Goal: Information Seeking & Learning: Learn about a topic

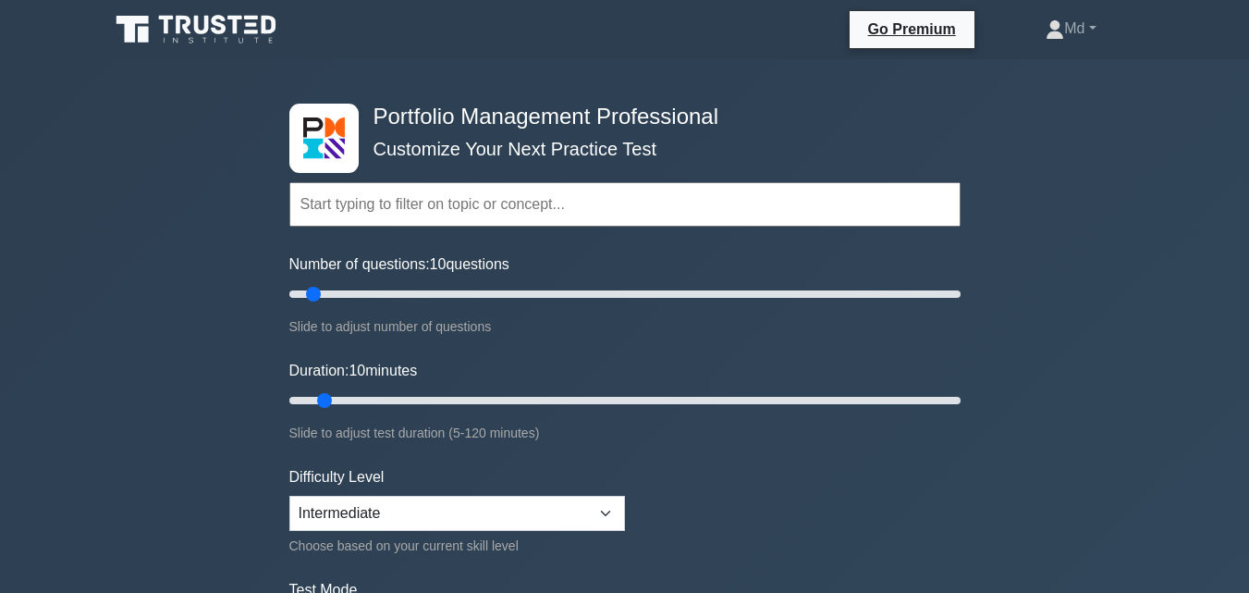
click at [329, 209] on input "text" at bounding box center [624, 204] width 671 height 44
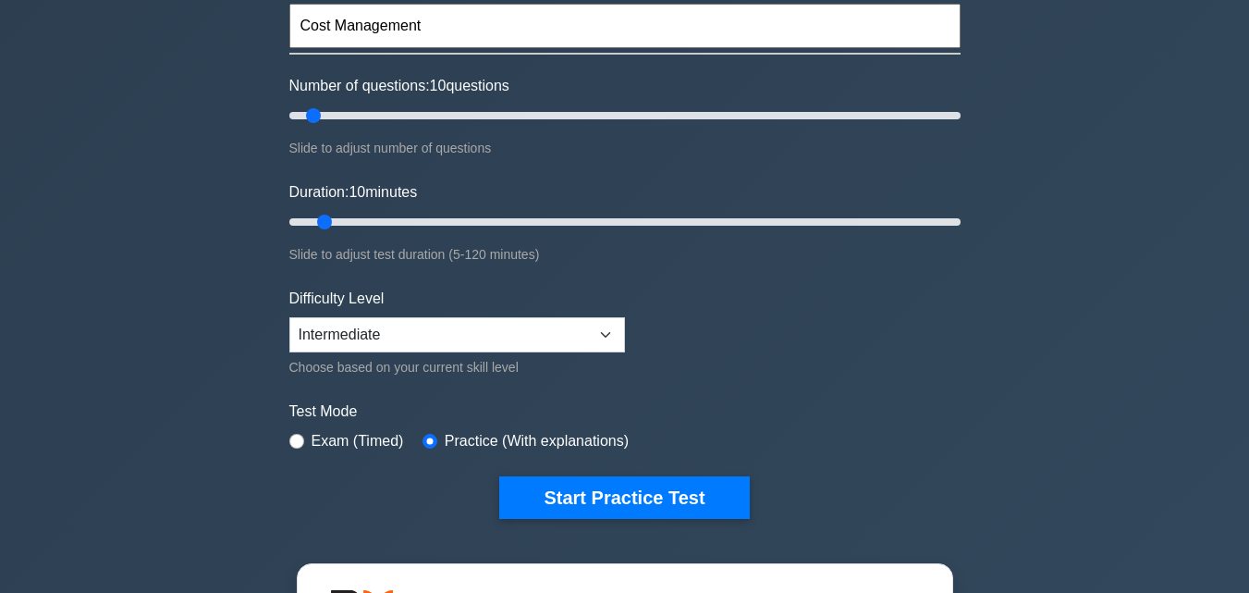
scroll to position [185, 0]
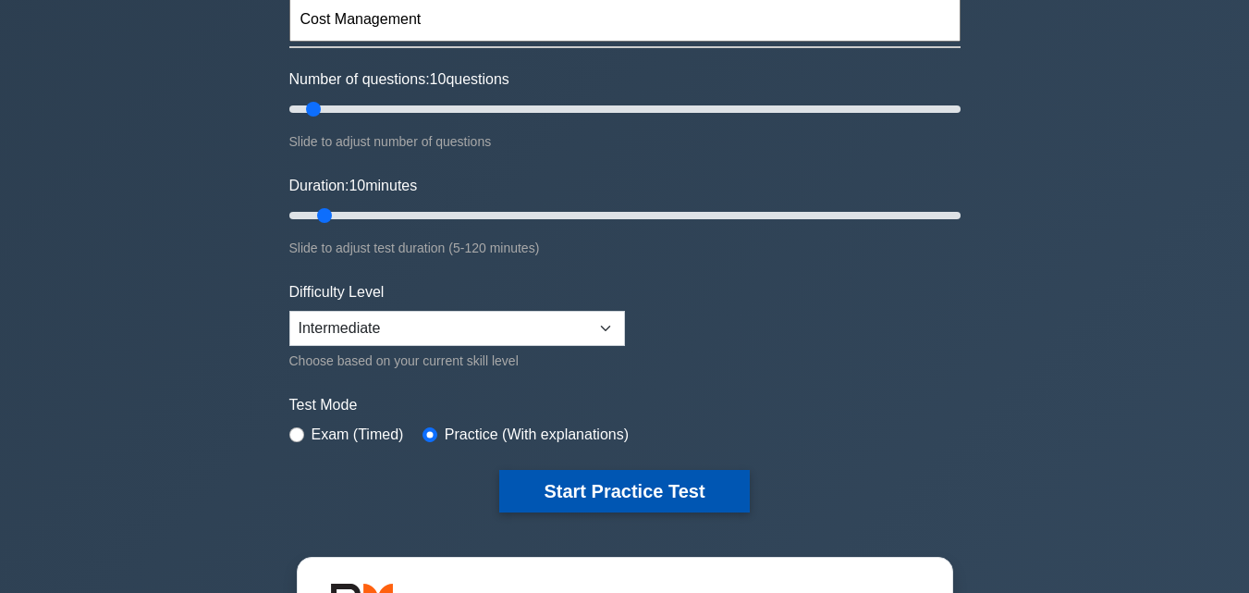
type input "Cost Management"
click at [577, 488] on button "Start Practice Test" at bounding box center [624, 491] width 250 height 43
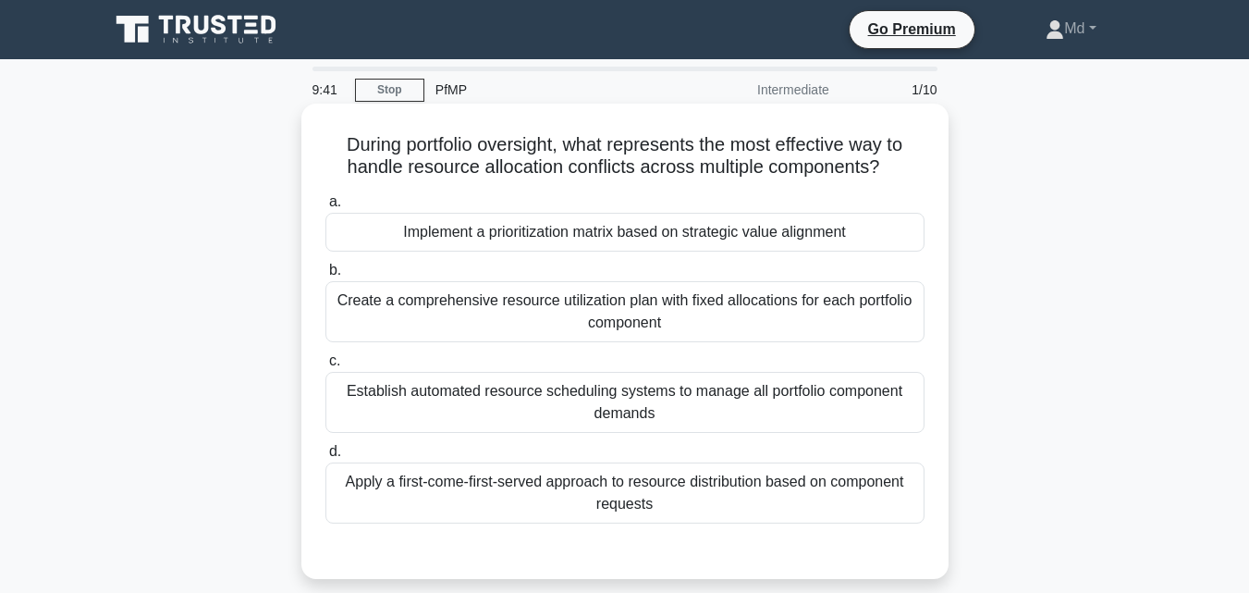
click at [454, 321] on div "Create a comprehensive resource utilization plan with fixed allocations for eac…" at bounding box center [624, 311] width 599 height 61
click at [325, 276] on input "b. Create a comprehensive resource utilization plan with fixed allocations for …" at bounding box center [325, 270] width 0 height 12
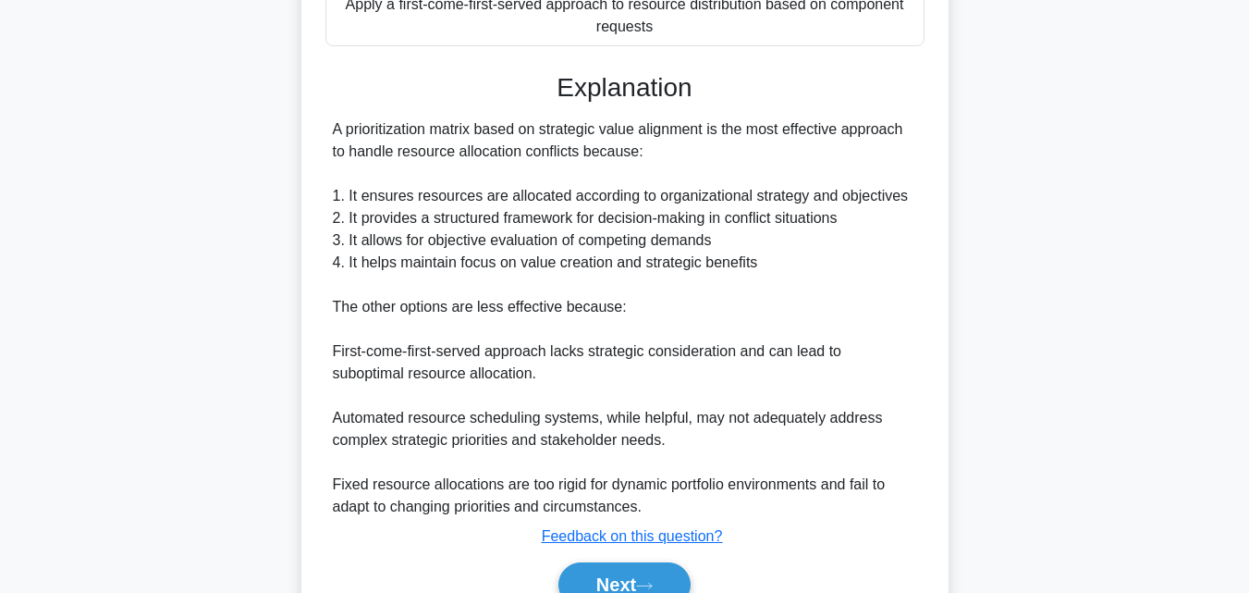
scroll to position [572, 0]
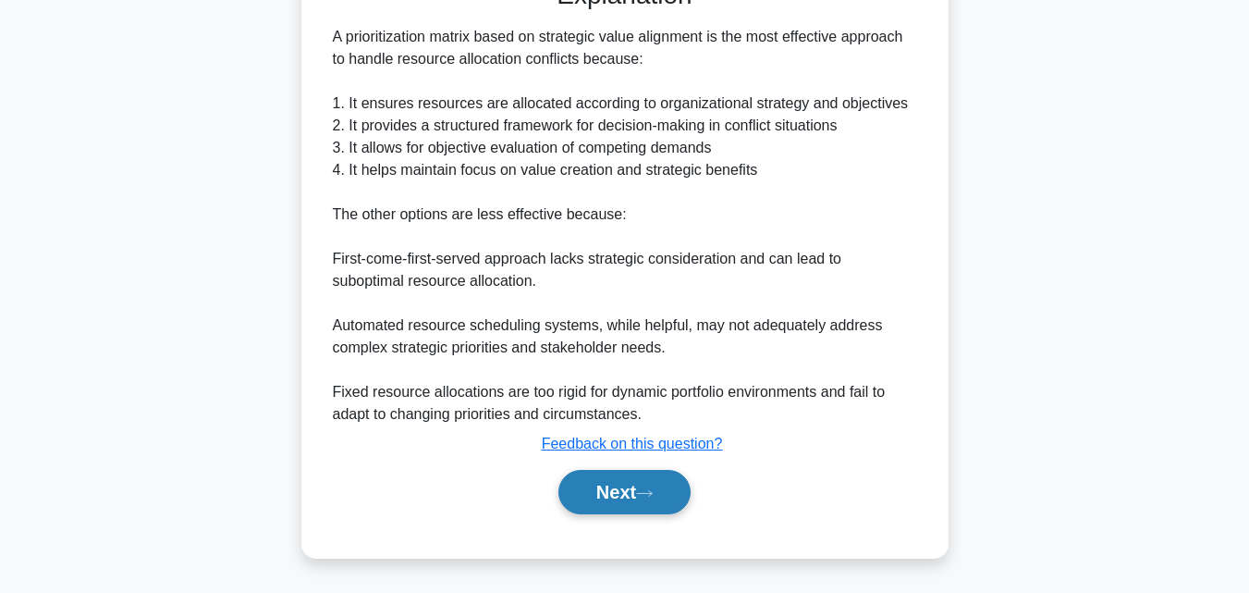
click at [572, 493] on button "Next" at bounding box center [624, 492] width 132 height 44
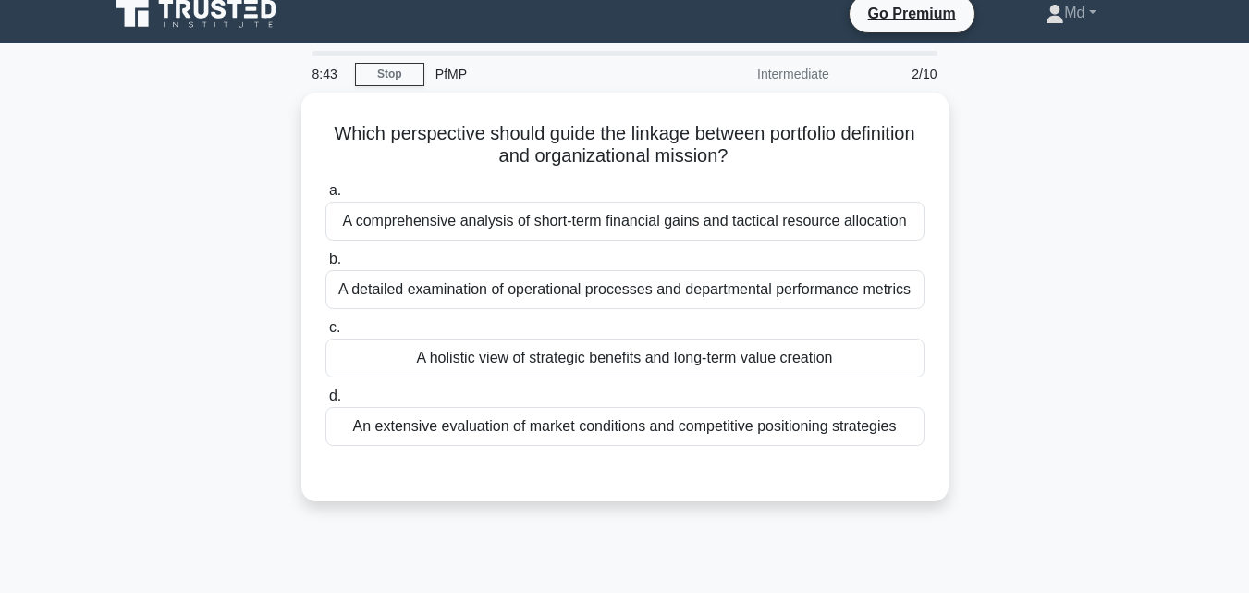
scroll to position [0, 0]
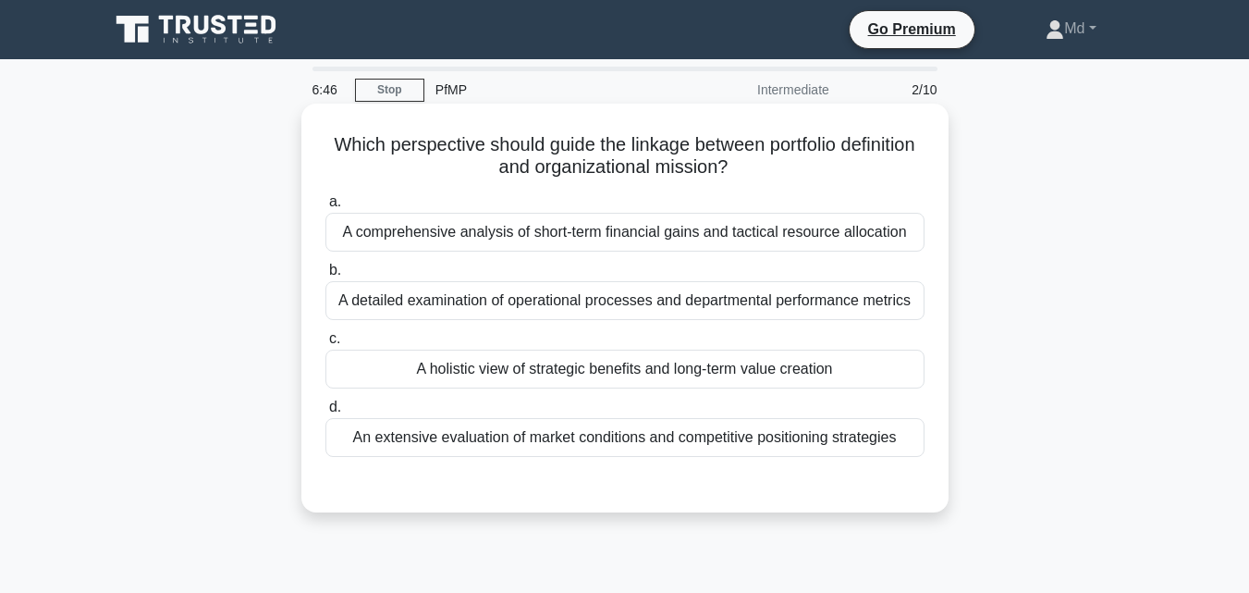
click at [411, 445] on div "An extensive evaluation of market conditions and competitive positioning strate…" at bounding box center [624, 437] width 599 height 39
click at [325, 413] on input "d. An extensive evaluation of market conditions and competitive positioning str…" at bounding box center [325, 407] width 0 height 12
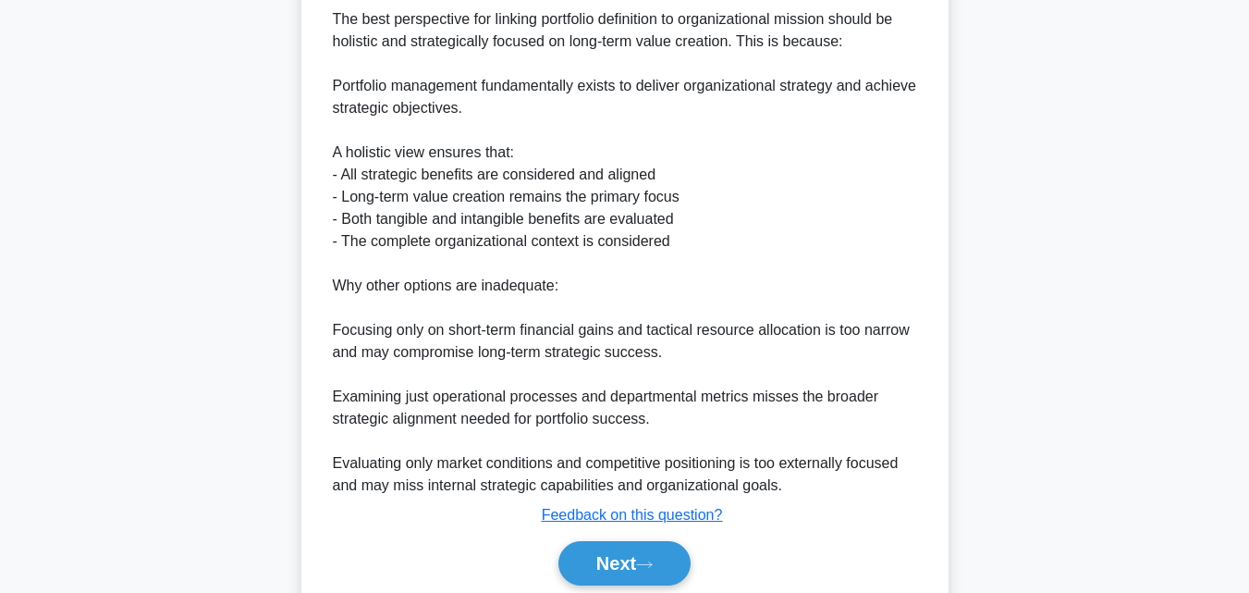
scroll to position [594, 0]
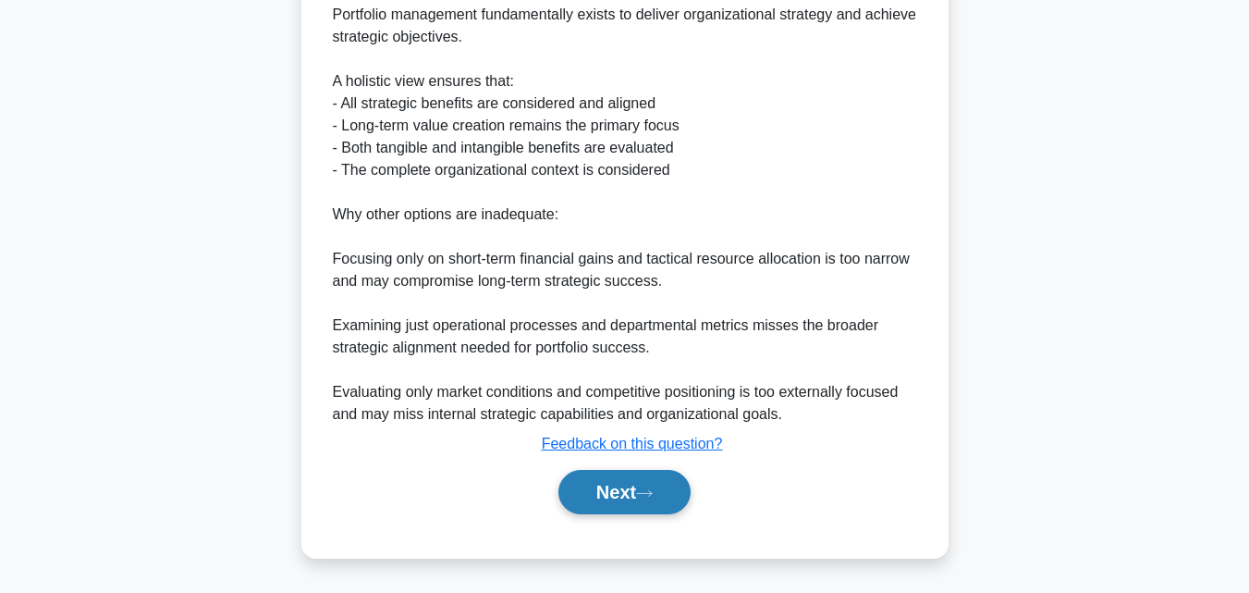
click at [574, 487] on button "Next" at bounding box center [624, 492] width 132 height 44
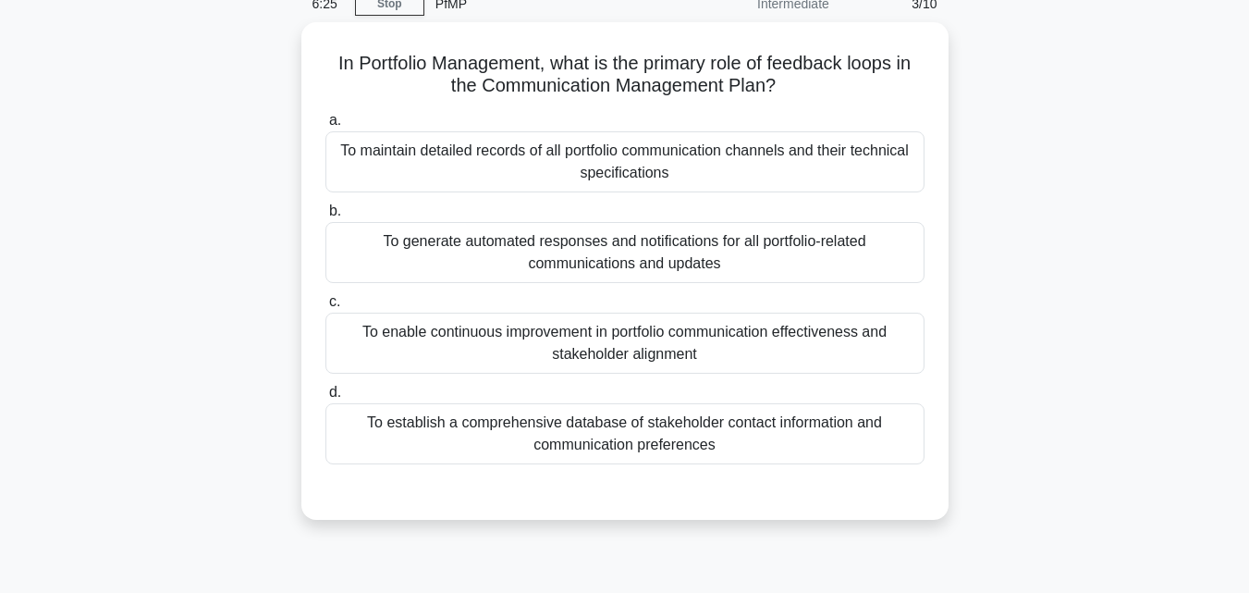
scroll to position [36, 0]
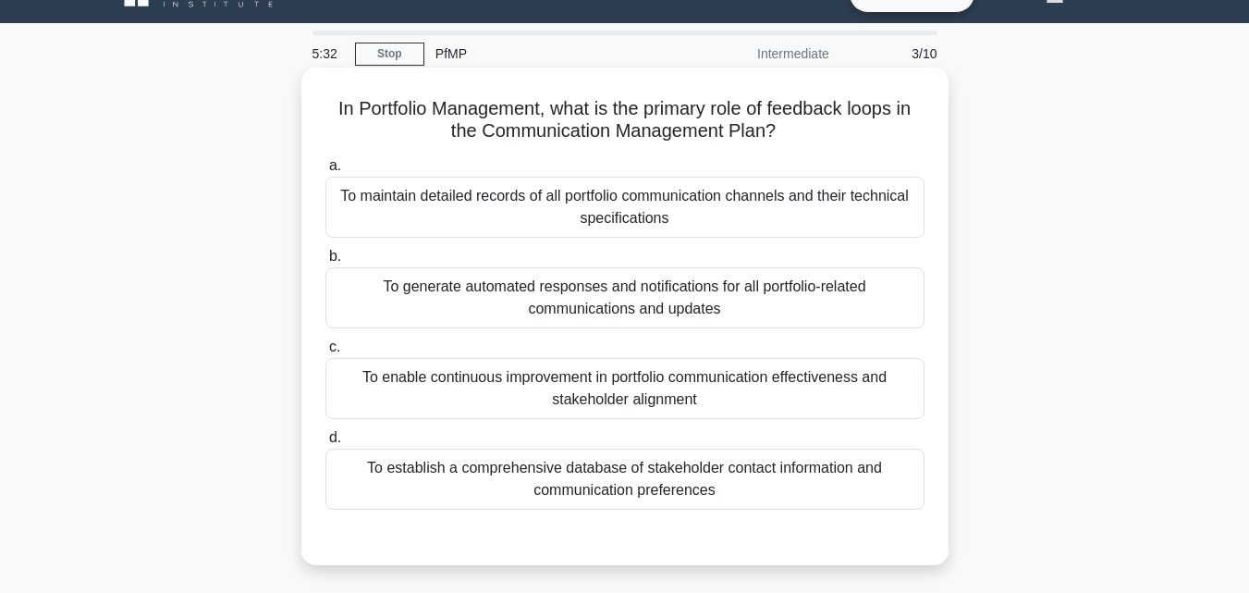
click at [554, 470] on div "To establish a comprehensive database of stakeholder contact information and co…" at bounding box center [624, 478] width 599 height 61
click at [325, 444] on input "d. To establish a comprehensive database of stakeholder contact information and…" at bounding box center [325, 438] width 0 height 12
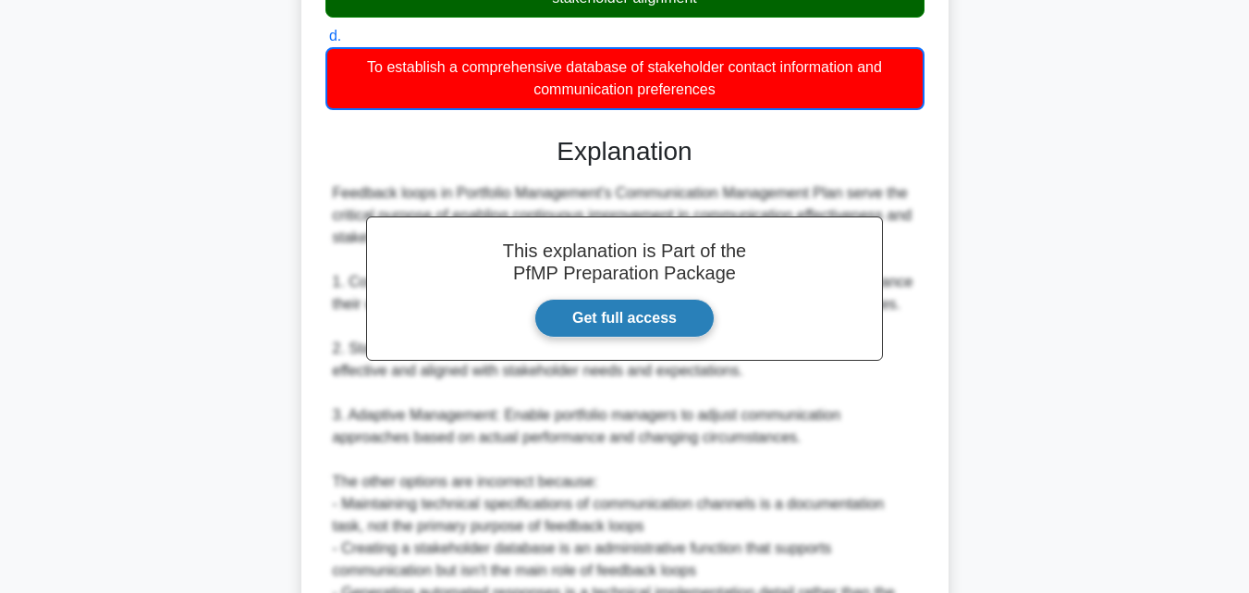
scroll to position [639, 0]
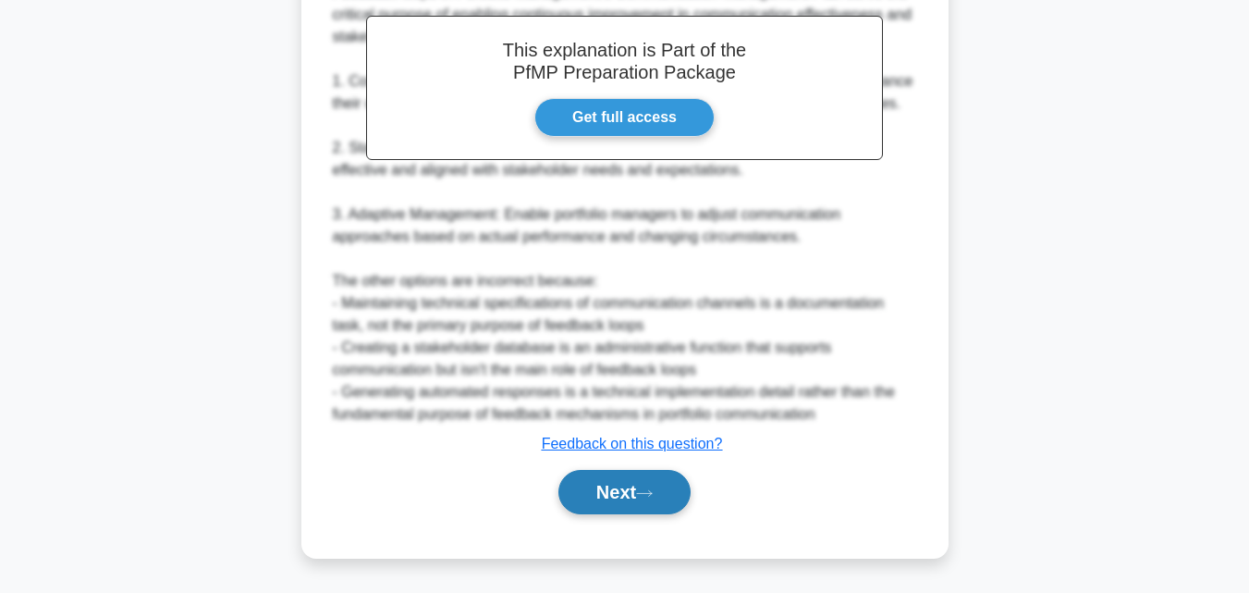
click at [563, 489] on button "Next" at bounding box center [624, 492] width 132 height 44
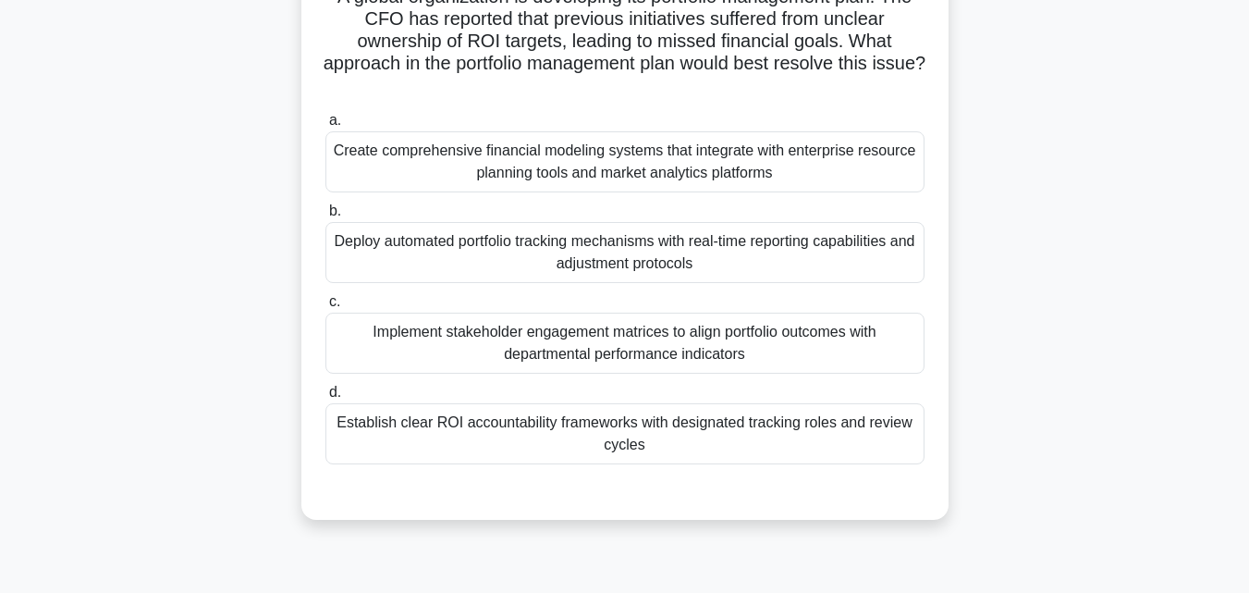
scroll to position [185, 0]
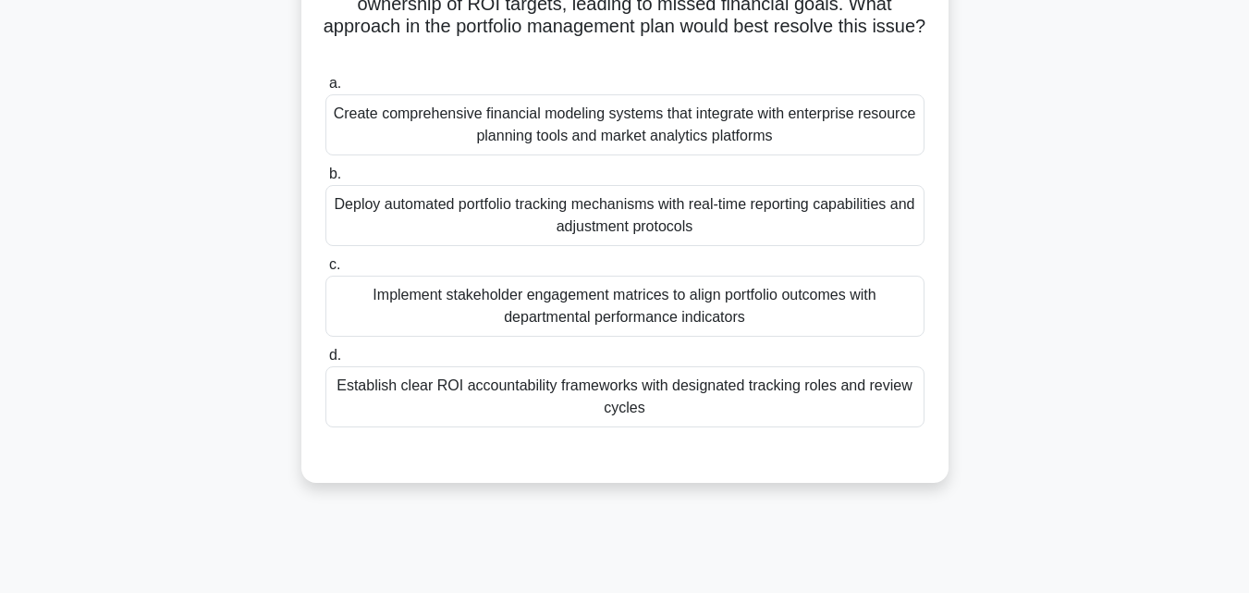
click at [403, 382] on div "Establish clear ROI accountability frameworks with designated tracking roles an…" at bounding box center [624, 396] width 599 height 61
click at [325, 361] on input "d. Establish clear ROI accountability frameworks with designated tracking roles…" at bounding box center [325, 355] width 0 height 12
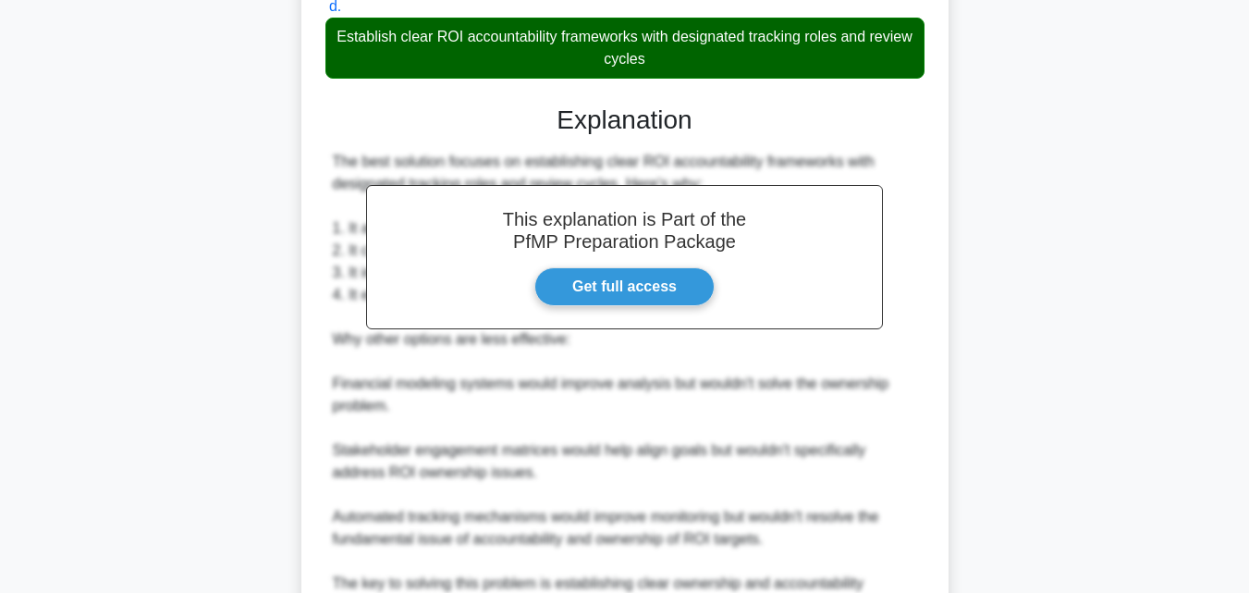
scroll to position [748, 0]
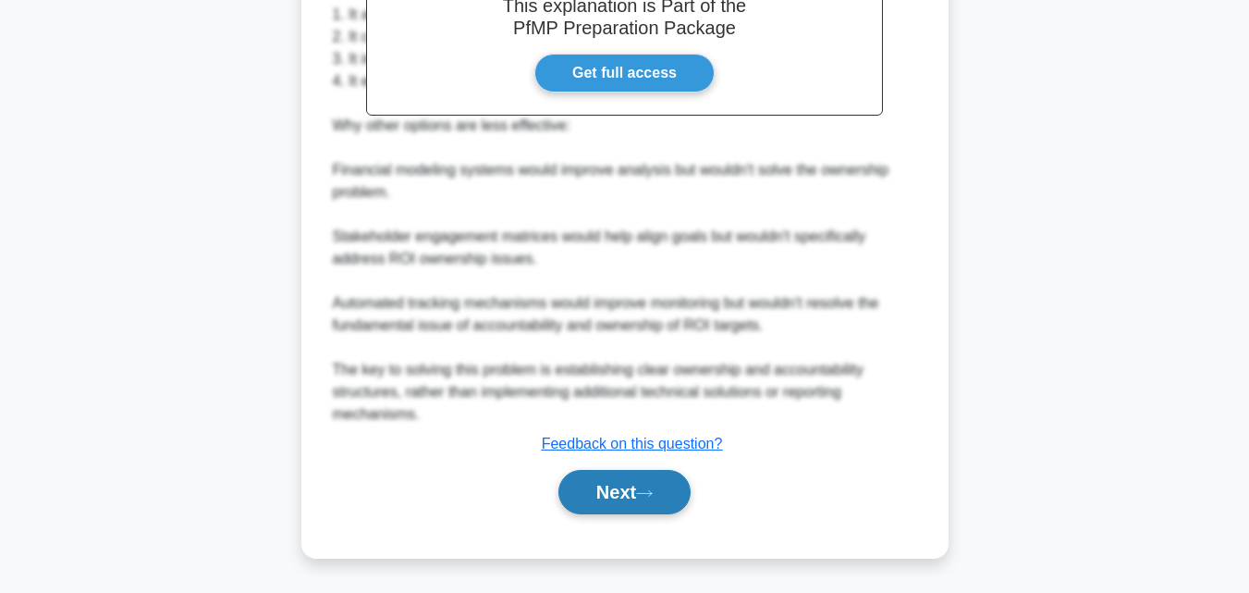
click at [574, 501] on button "Next" at bounding box center [624, 492] width 132 height 44
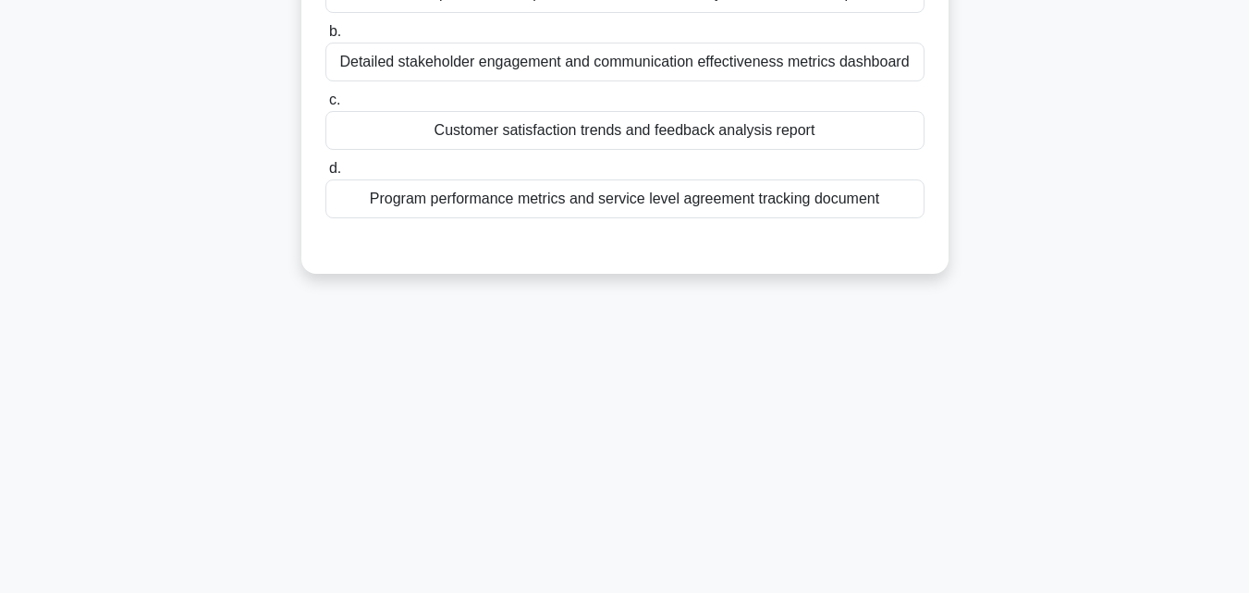
scroll to position [0, 0]
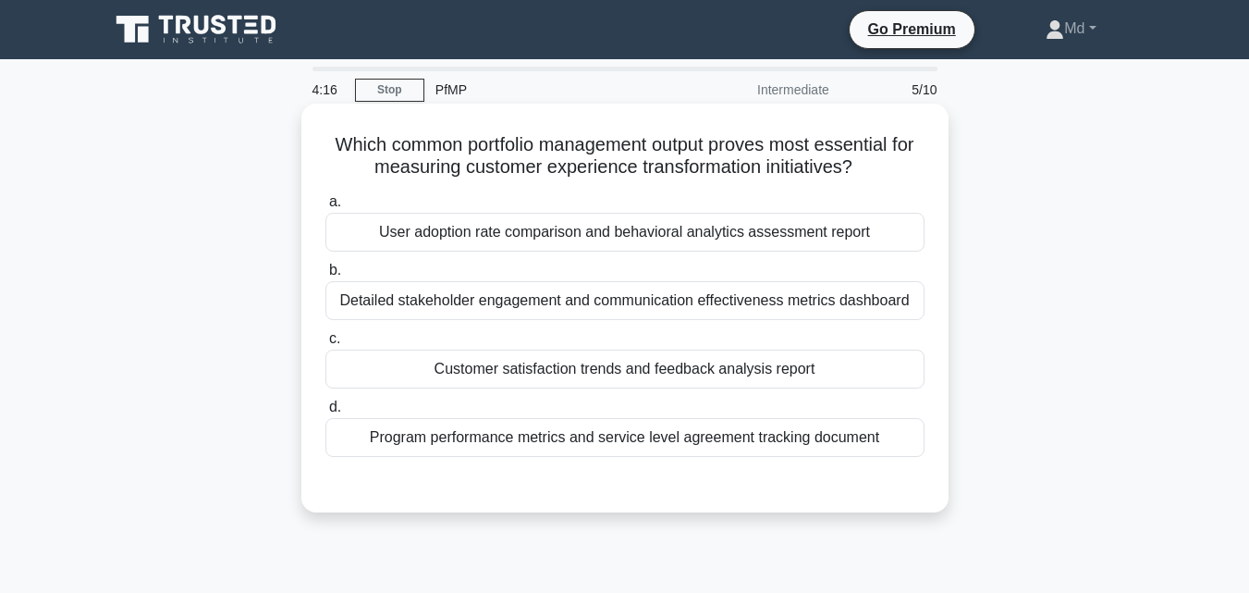
click at [447, 300] on div "Detailed stakeholder engagement and communication effectiveness metrics dashboa…" at bounding box center [624, 300] width 599 height 39
click at [325, 276] on input "b. Detailed stakeholder engagement and communication effectiveness metrics dash…" at bounding box center [325, 270] width 0 height 12
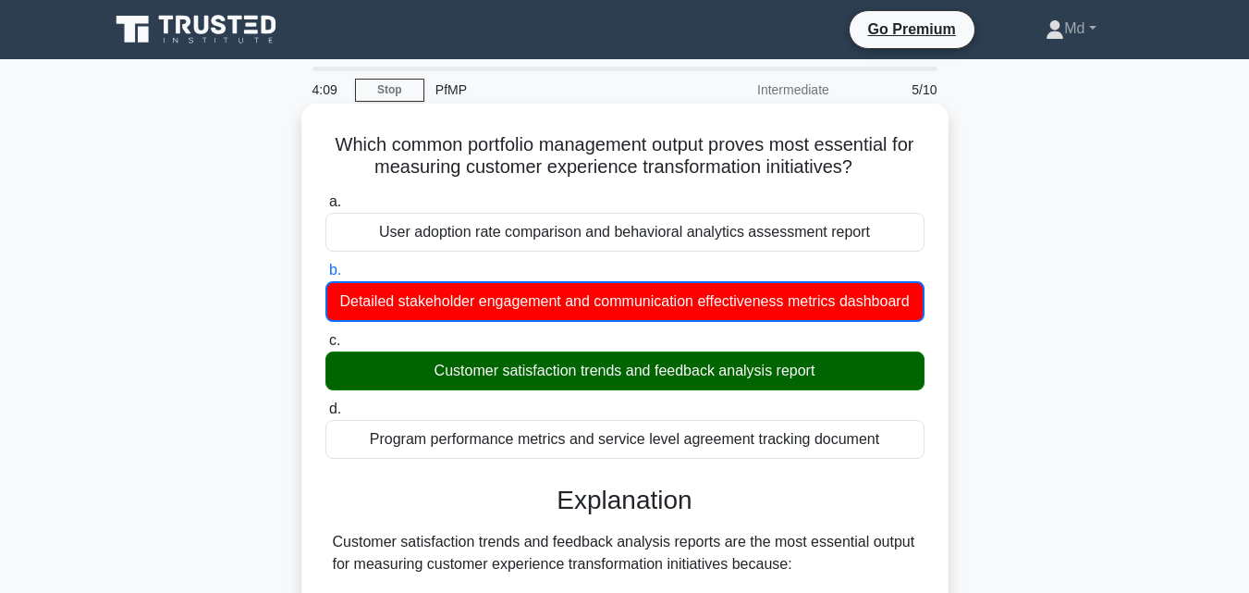
click at [398, 390] on div "Customer satisfaction trends and feedback analysis report" at bounding box center [624, 370] width 599 height 39
click at [325, 347] on input "c. Customer satisfaction trends and feedback analysis report" at bounding box center [325, 341] width 0 height 12
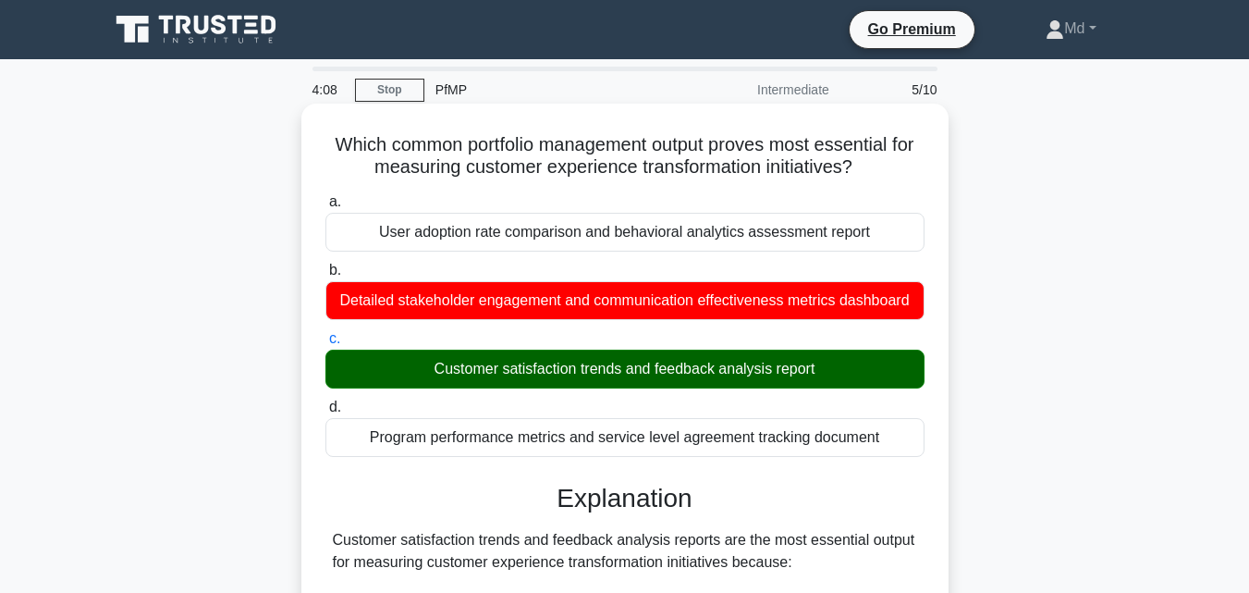
click at [398, 388] on div "Customer satisfaction trends and feedback analysis report" at bounding box center [624, 368] width 599 height 39
click at [325, 345] on input "c. Customer satisfaction trends and feedback analysis report" at bounding box center [325, 339] width 0 height 12
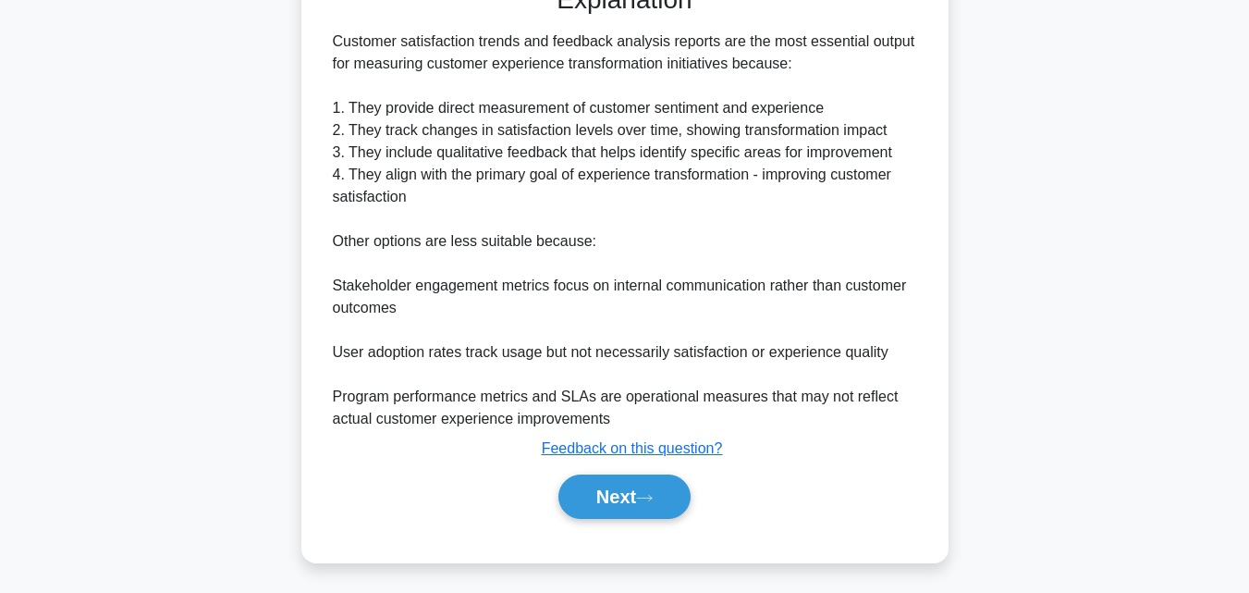
scroll to position [526, 0]
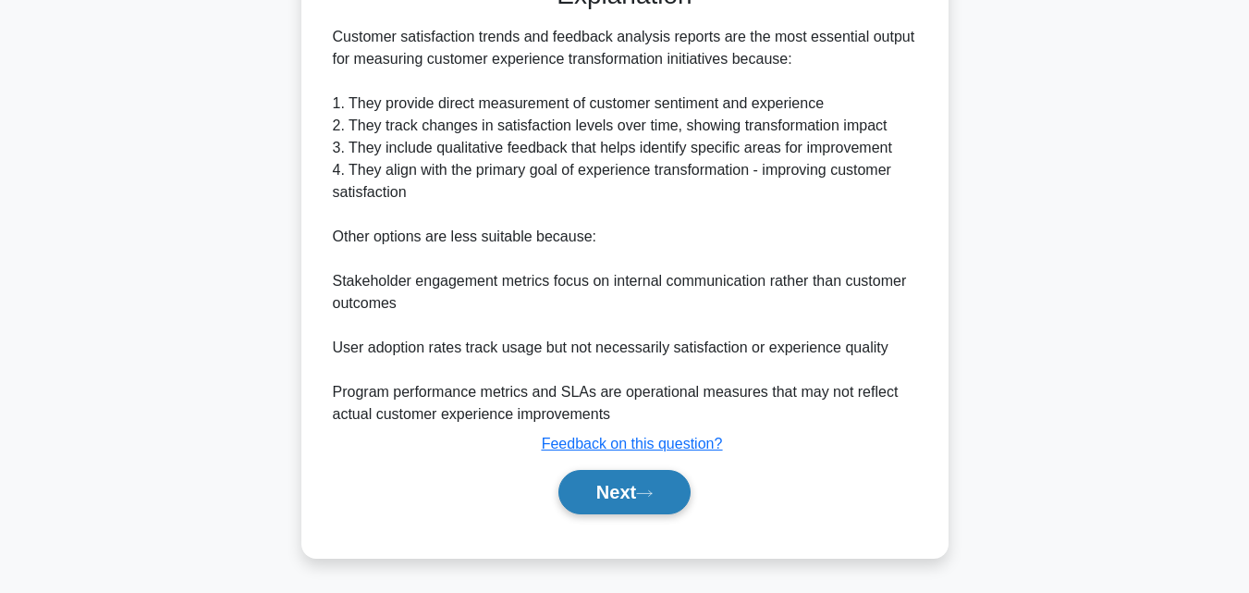
click at [570, 484] on button "Next" at bounding box center [624, 492] width 132 height 44
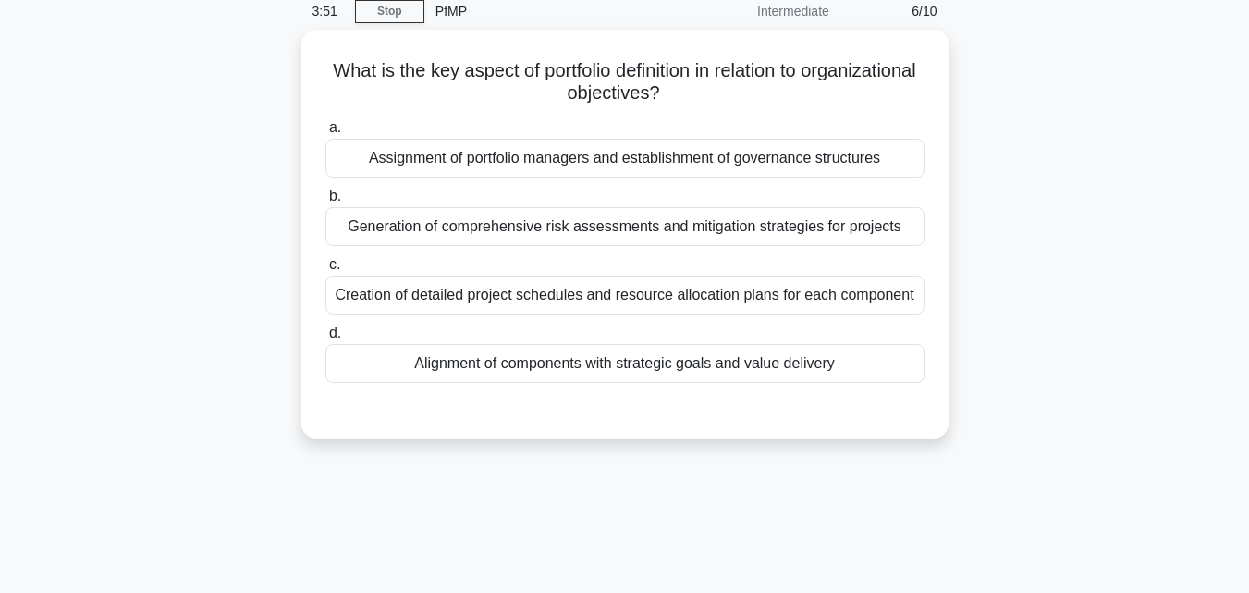
scroll to position [0, 0]
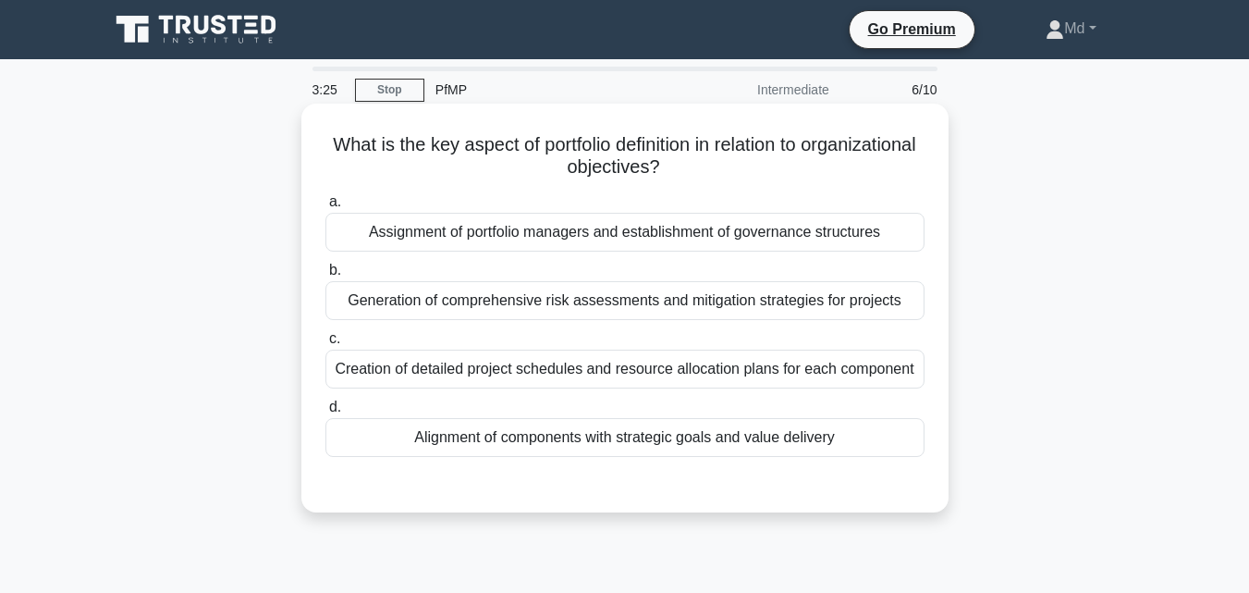
click at [446, 233] on div "Assignment of portfolio managers and establishment of governance structures" at bounding box center [624, 232] width 599 height 39
click at [325, 208] on input "a. Assignment of portfolio managers and establishment of governance structures" at bounding box center [325, 202] width 0 height 12
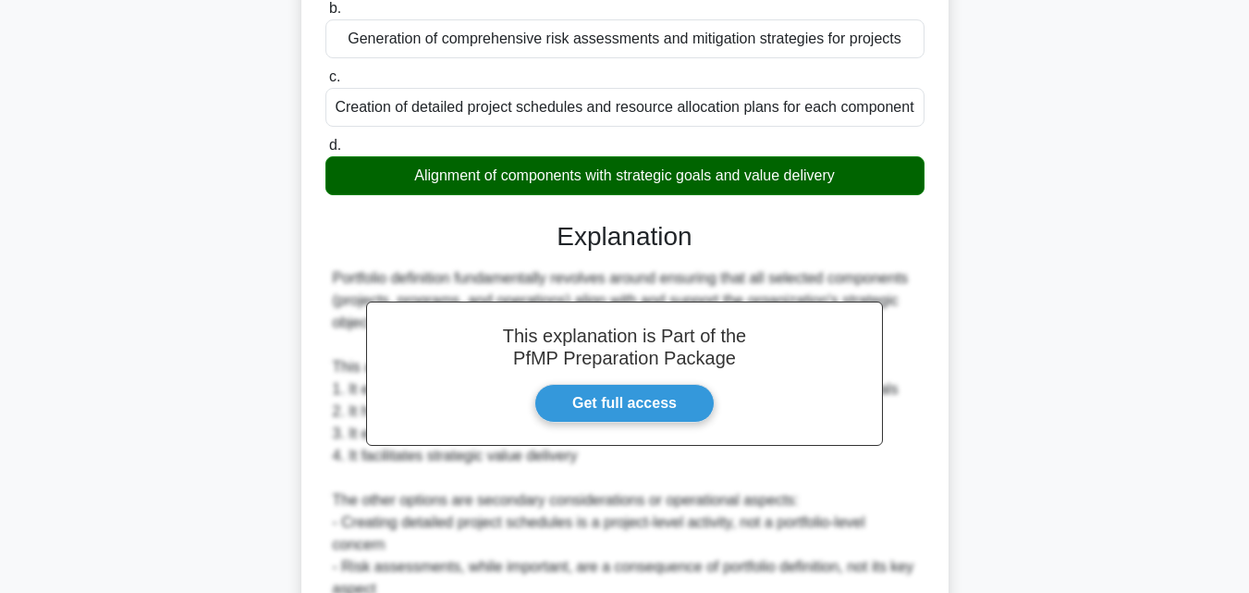
scroll to position [462, 0]
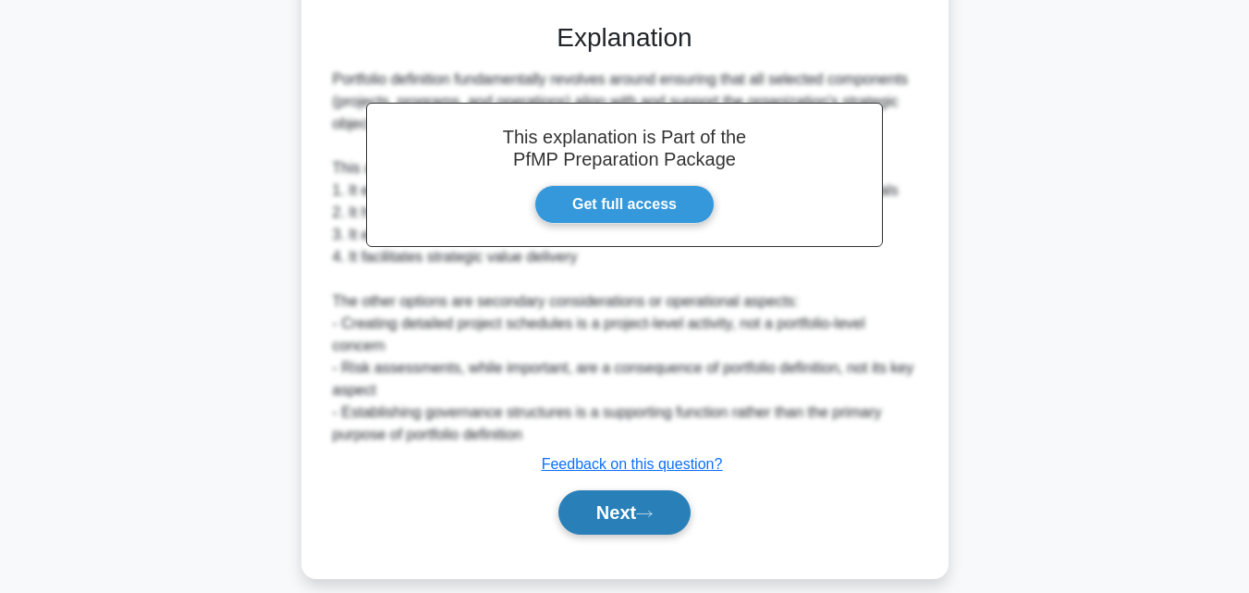
click at [599, 506] on button "Next" at bounding box center [624, 512] width 132 height 44
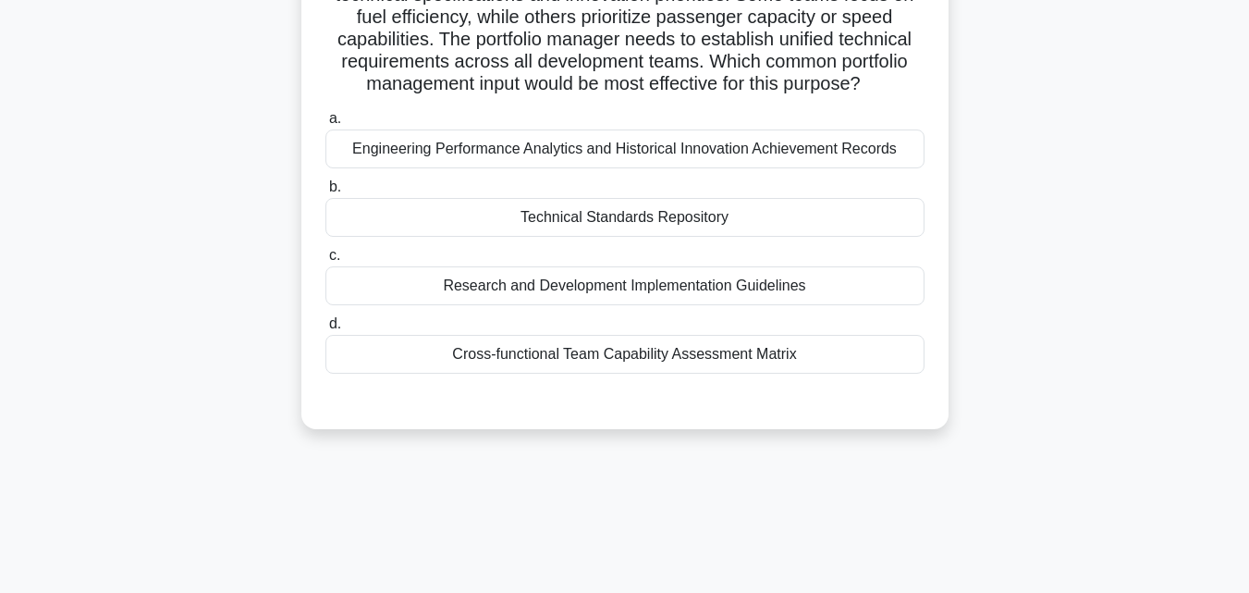
scroll to position [128, 0]
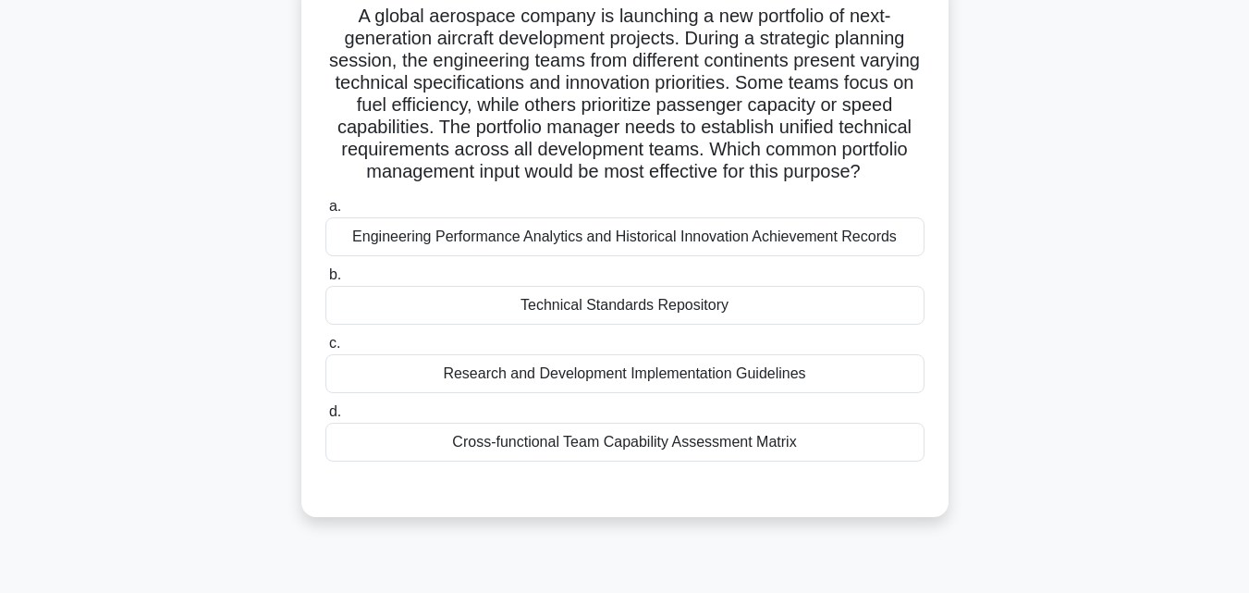
click at [567, 256] on div "Engineering Performance Analytics and Historical Innovation Achievement Records" at bounding box center [624, 236] width 599 height 39
click at [325, 213] on input "a. Engineering Performance Analytics and Historical Innovation Achievement Reco…" at bounding box center [325, 207] width 0 height 12
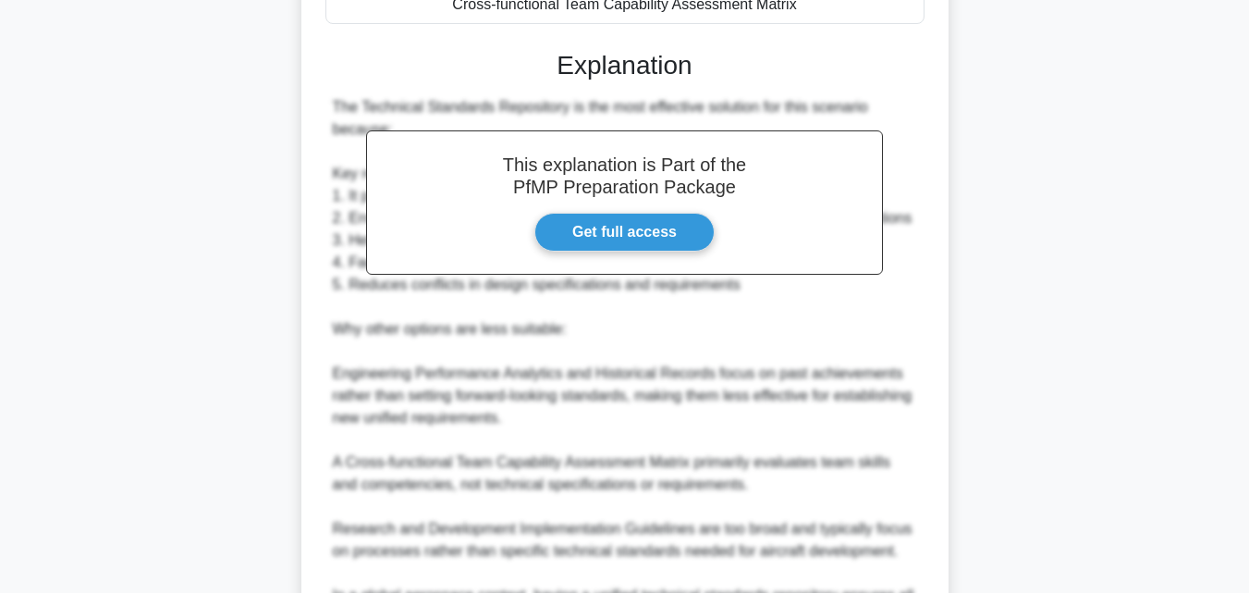
scroll to position [816, 0]
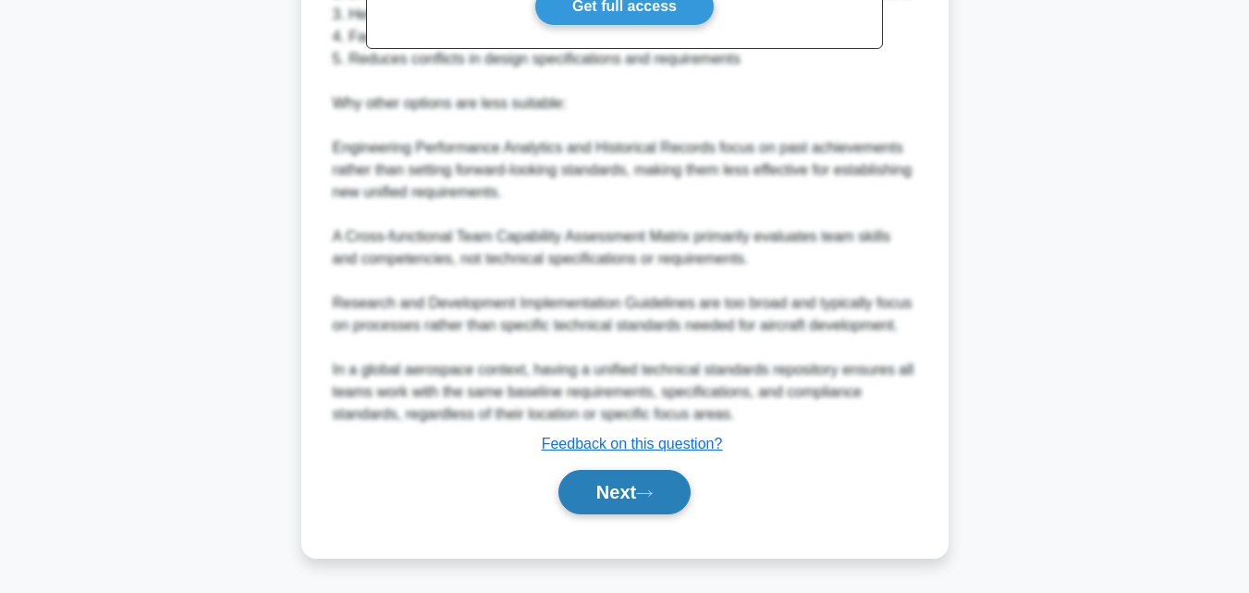
click at [601, 487] on button "Next" at bounding box center [624, 492] width 132 height 44
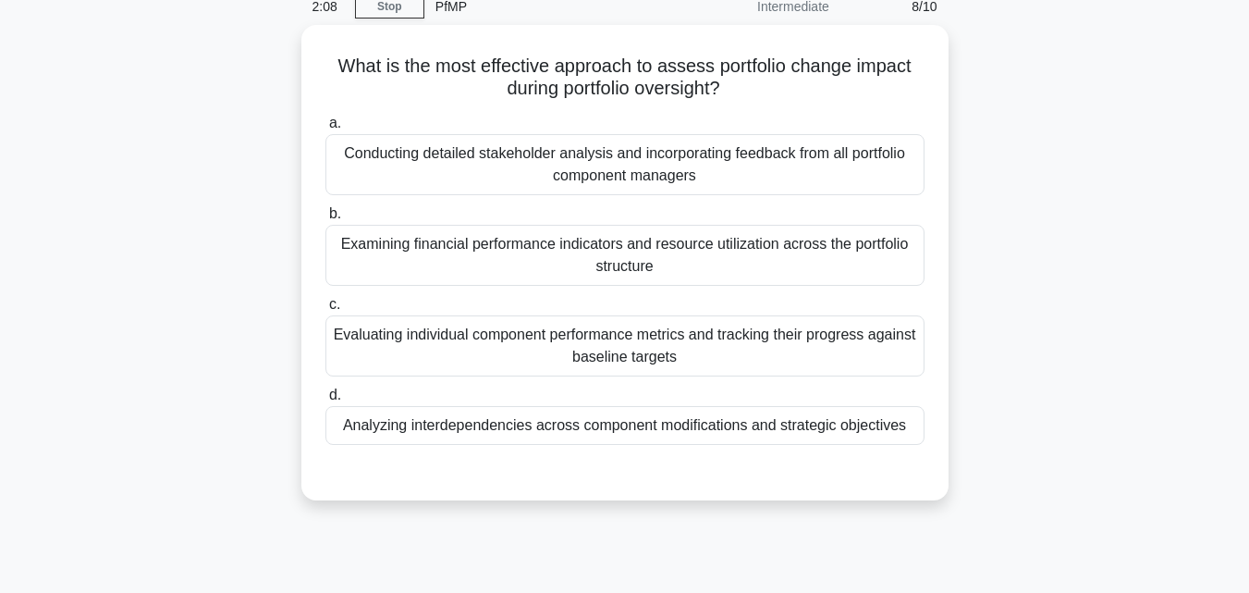
scroll to position [36, 0]
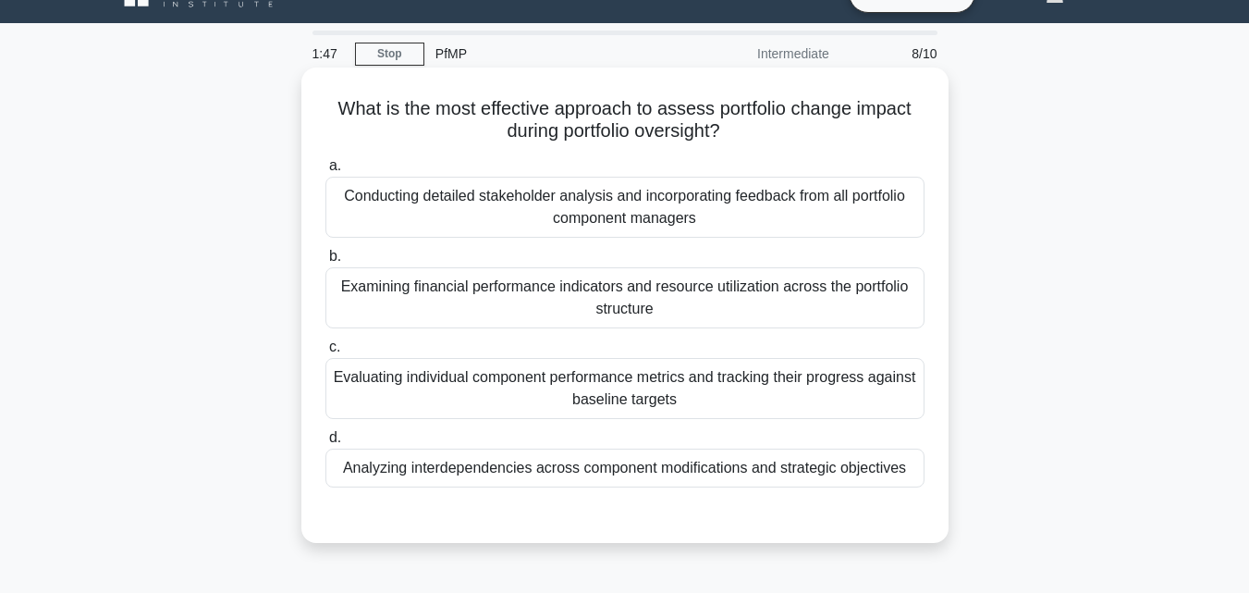
click at [459, 388] on div "Evaluating individual component performance metrics and tracking their progress…" at bounding box center [624, 388] width 599 height 61
click at [325, 353] on input "c. Evaluating individual component performance metrics and tracking their progr…" at bounding box center [325, 347] width 0 height 12
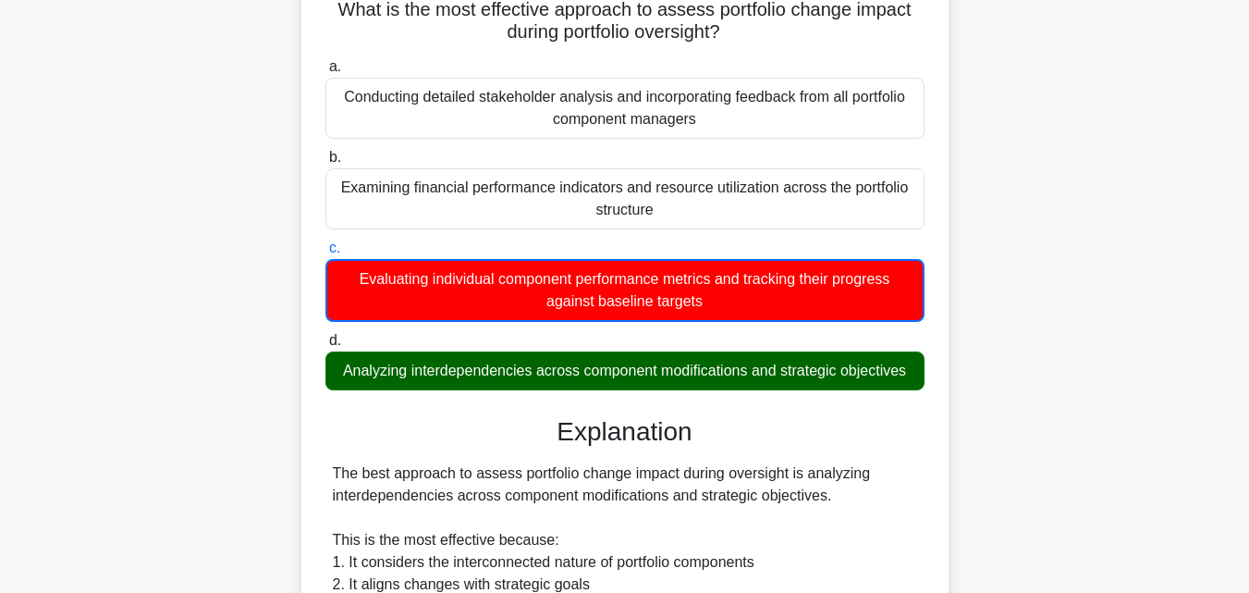
scroll to position [0, 0]
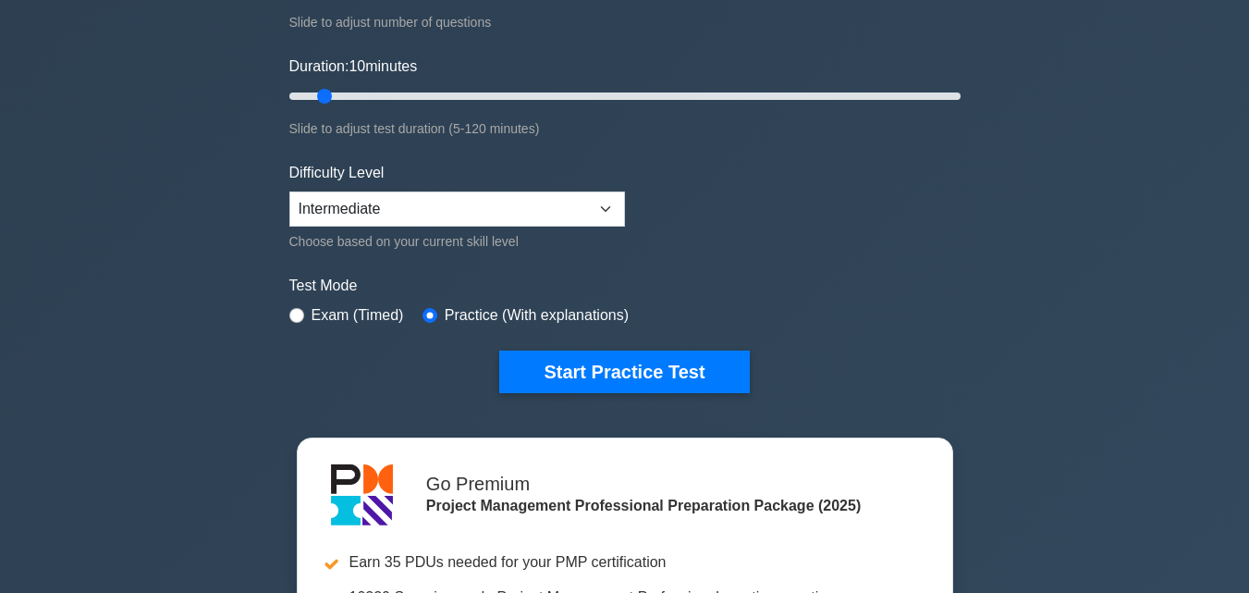
scroll to position [370, 0]
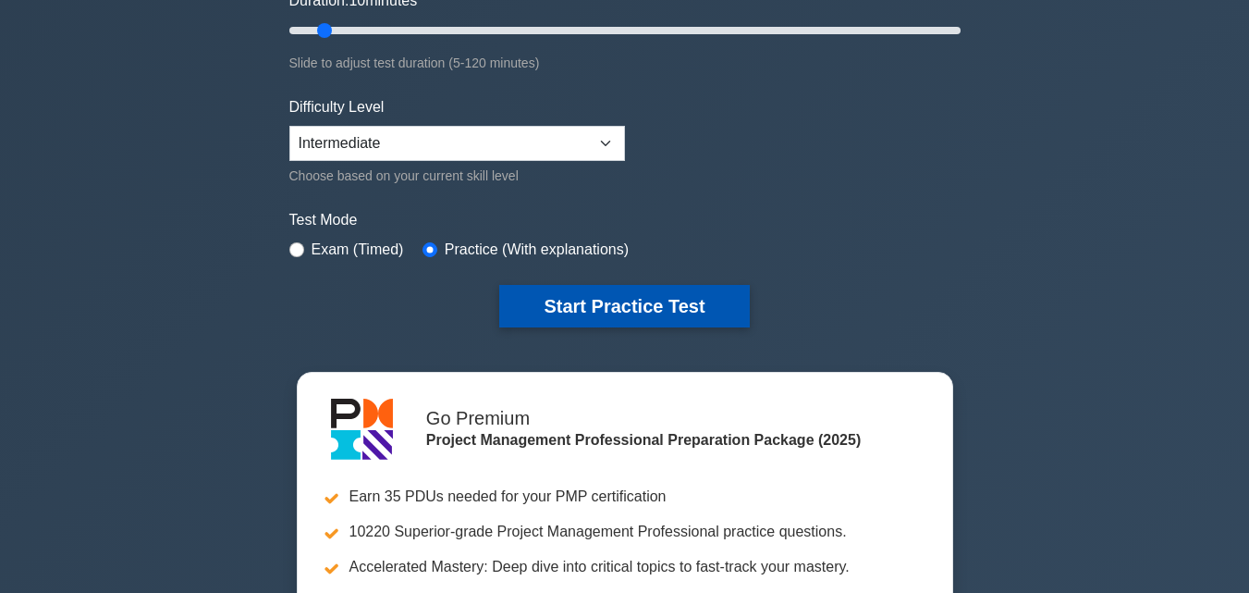
click at [559, 292] on button "Start Practice Test" at bounding box center [624, 306] width 250 height 43
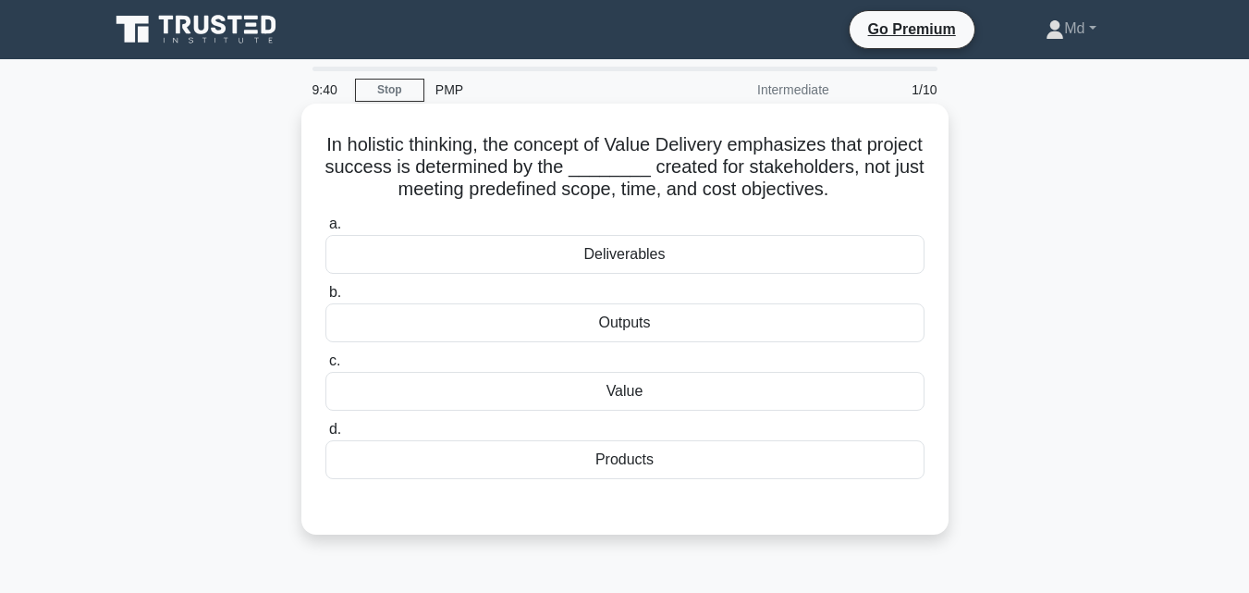
click at [531, 262] on div "Deliverables" at bounding box center [624, 254] width 599 height 39
click at [325, 230] on input "a. Deliverables" at bounding box center [325, 224] width 0 height 12
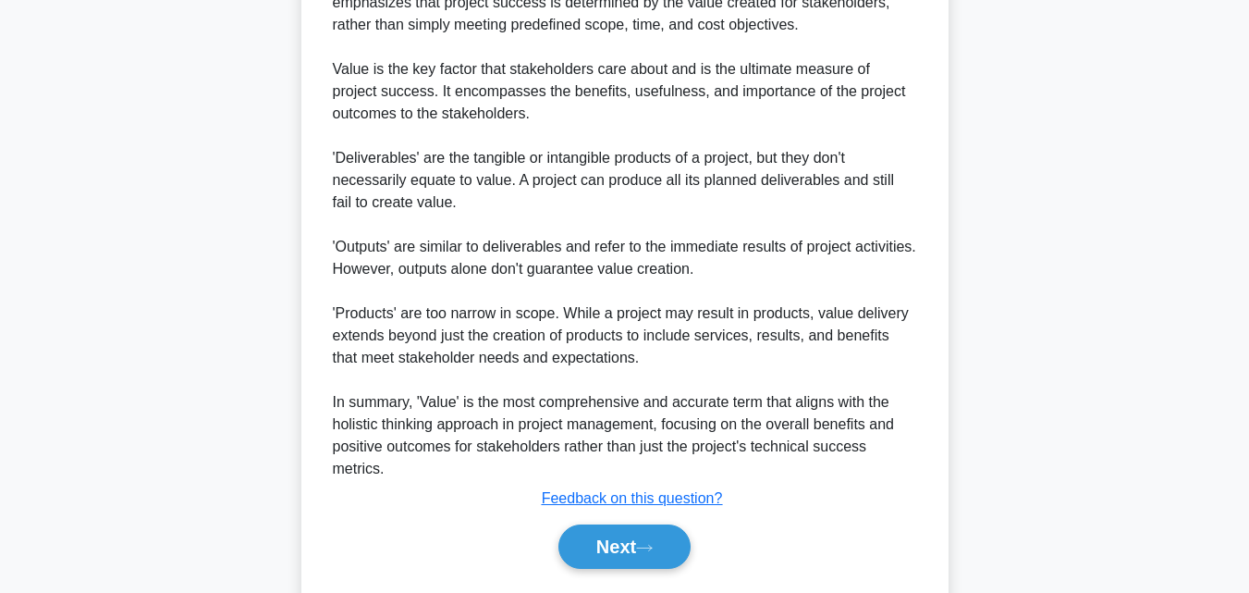
scroll to position [639, 0]
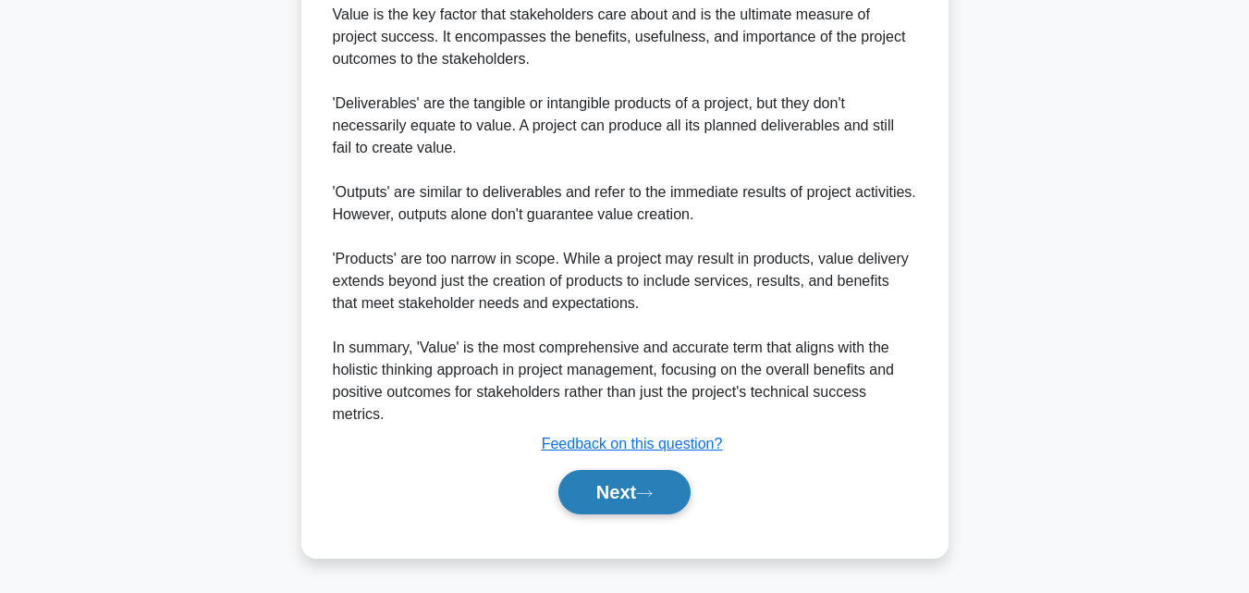
click at [582, 495] on button "Next" at bounding box center [624, 492] width 132 height 44
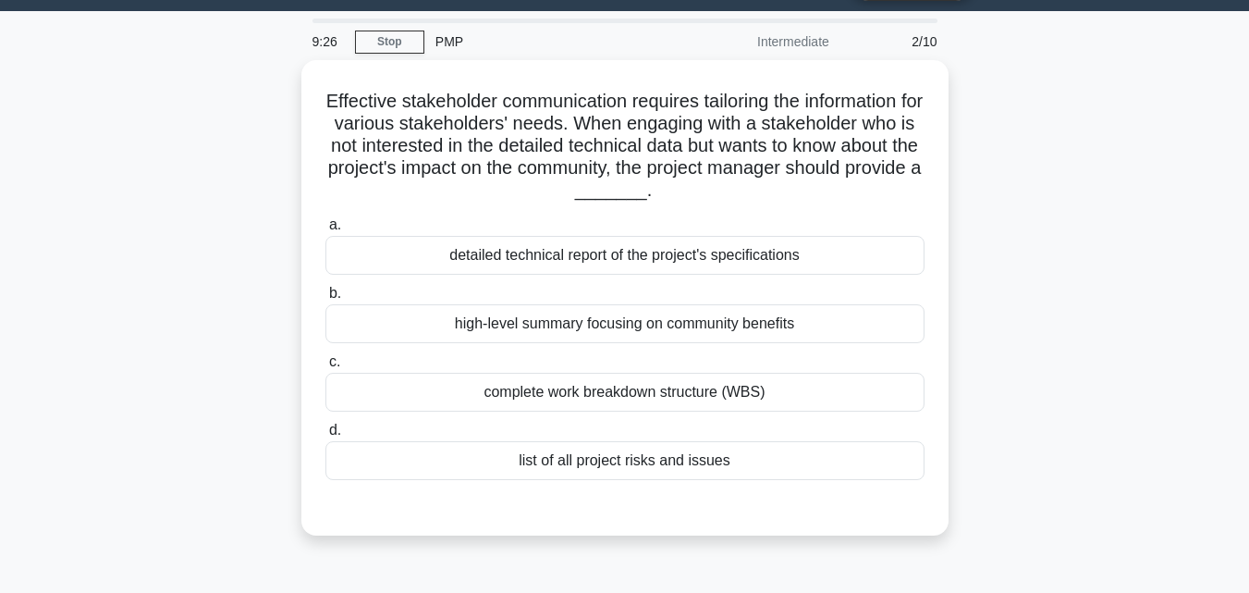
scroll to position [36, 0]
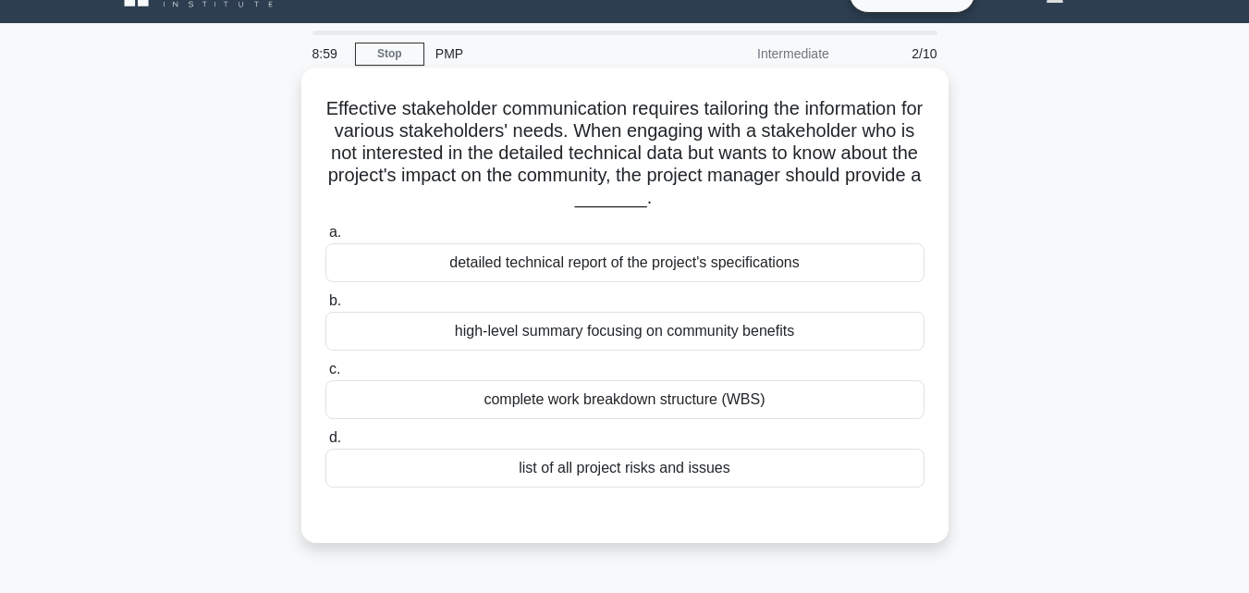
click at [503, 402] on div "complete work breakdown structure (WBS)" at bounding box center [624, 399] width 599 height 39
click at [325, 375] on input "c. complete work breakdown structure (WBS)" at bounding box center [325, 369] width 0 height 12
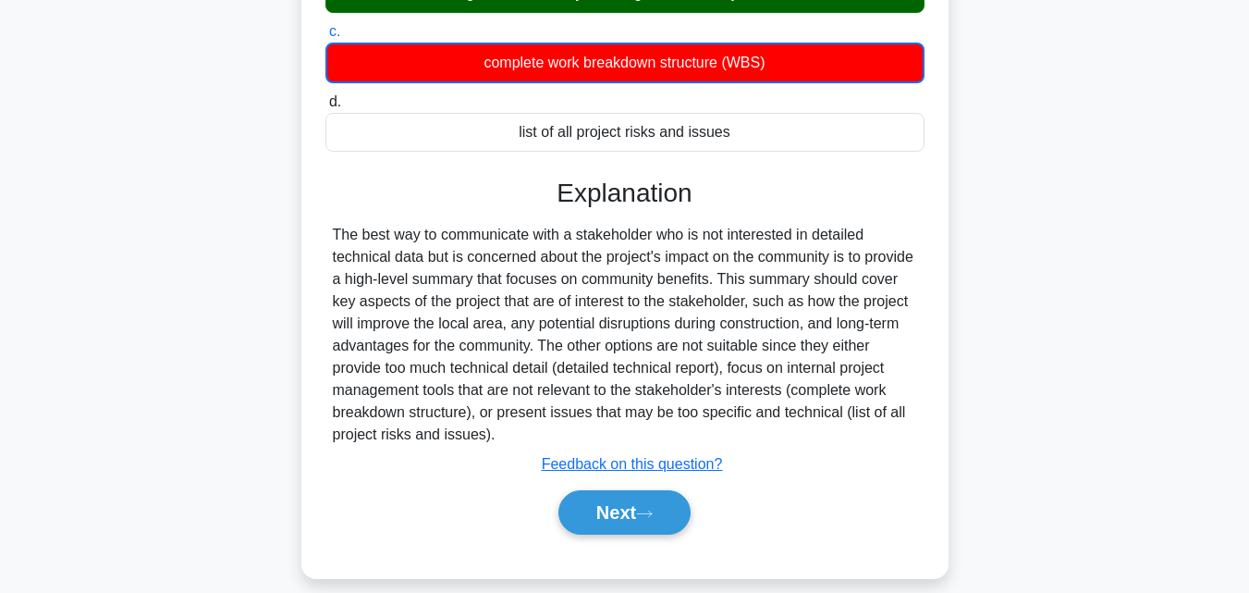
scroll to position [406, 0]
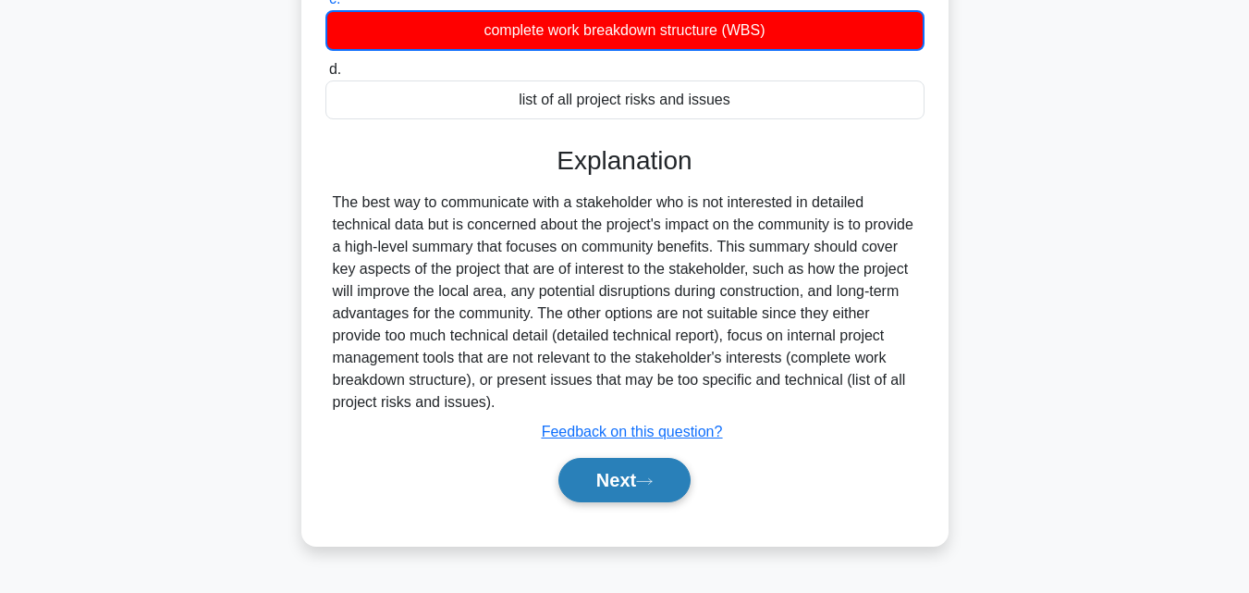
click at [573, 476] on button "Next" at bounding box center [624, 480] width 132 height 44
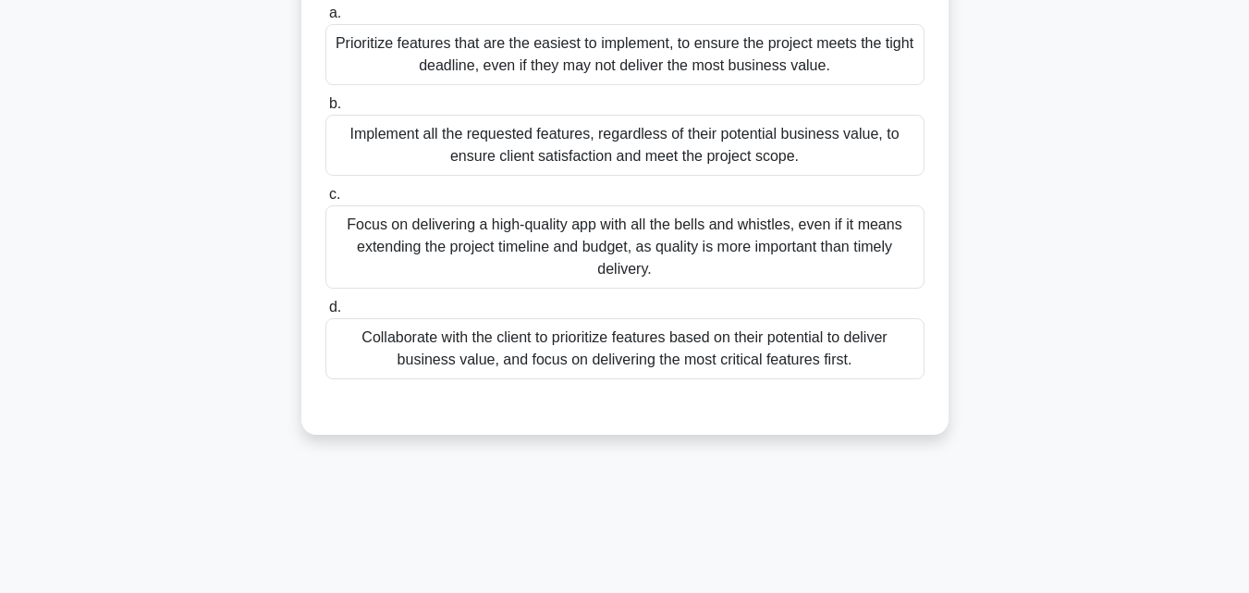
scroll to position [313, 0]
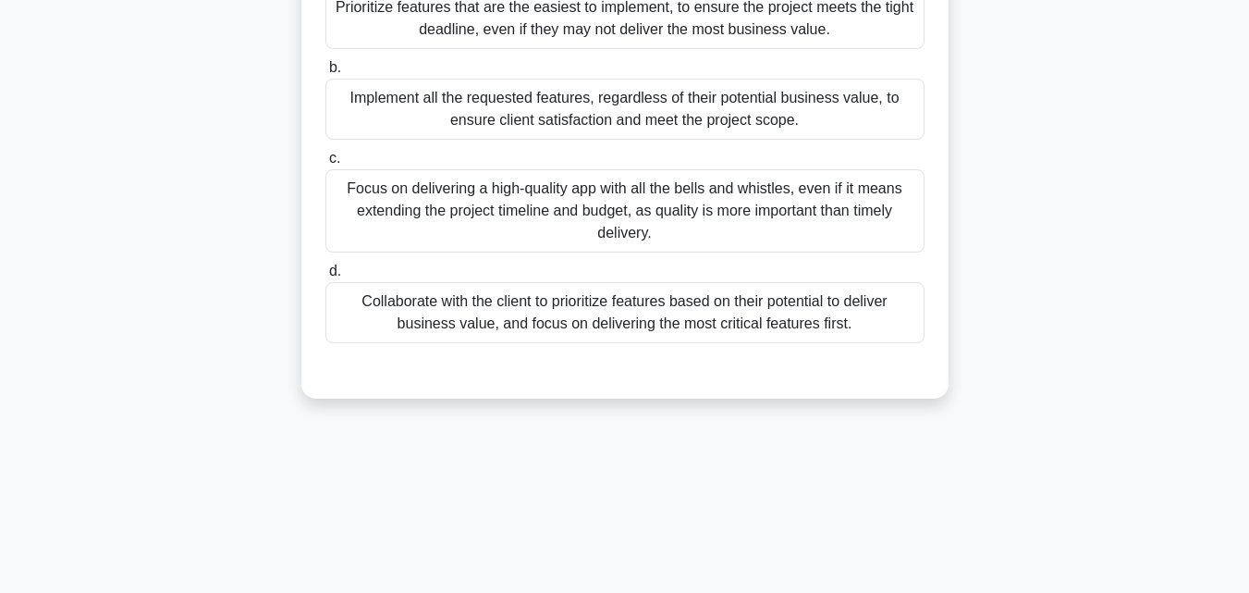
click at [445, 305] on div "Collaborate with the client to prioritize features based on their potential to …" at bounding box center [624, 312] width 599 height 61
click at [325, 277] on input "d. Collaborate with the client to prioritize features based on their potential …" at bounding box center [325, 271] width 0 height 12
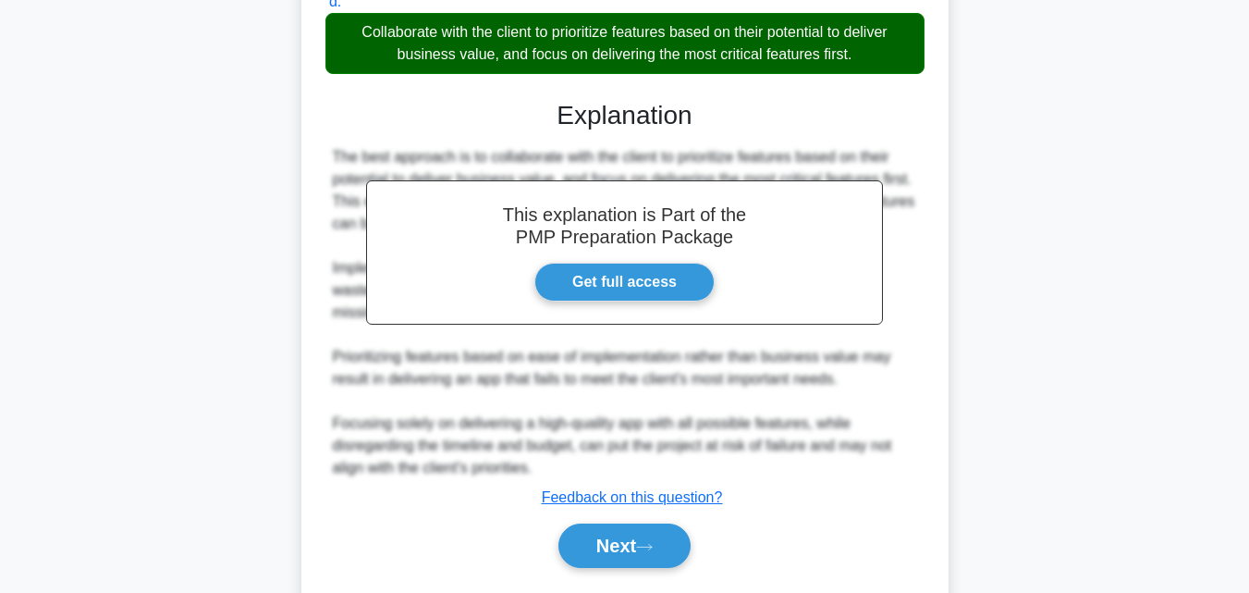
scroll to position [637, 0]
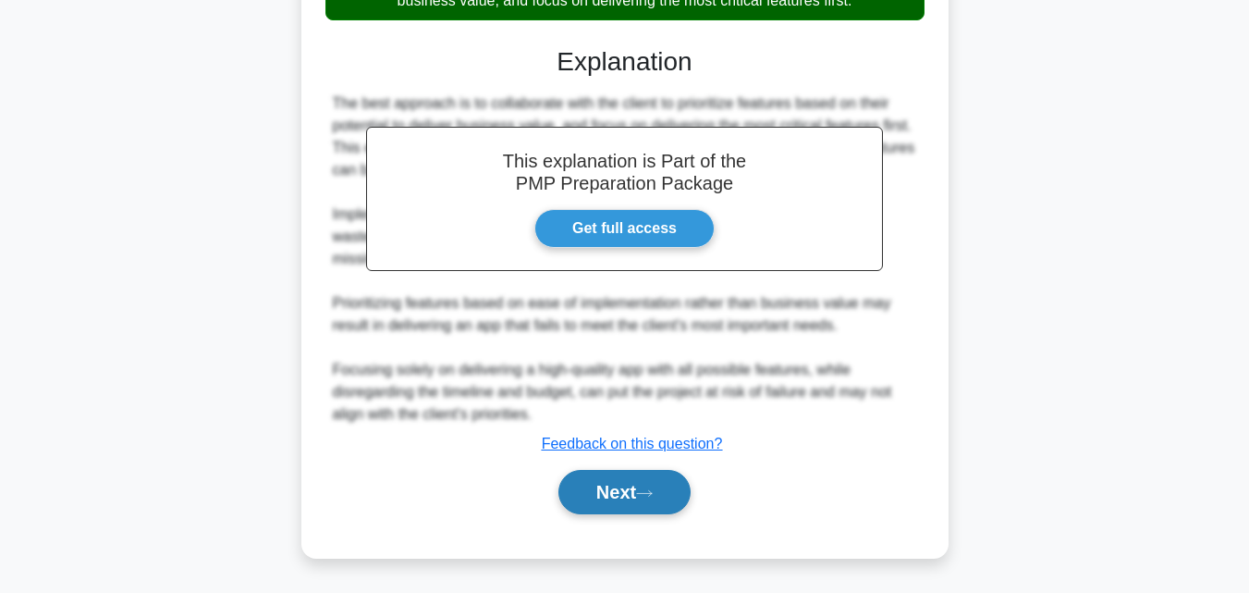
click at [578, 490] on button "Next" at bounding box center [624, 492] width 132 height 44
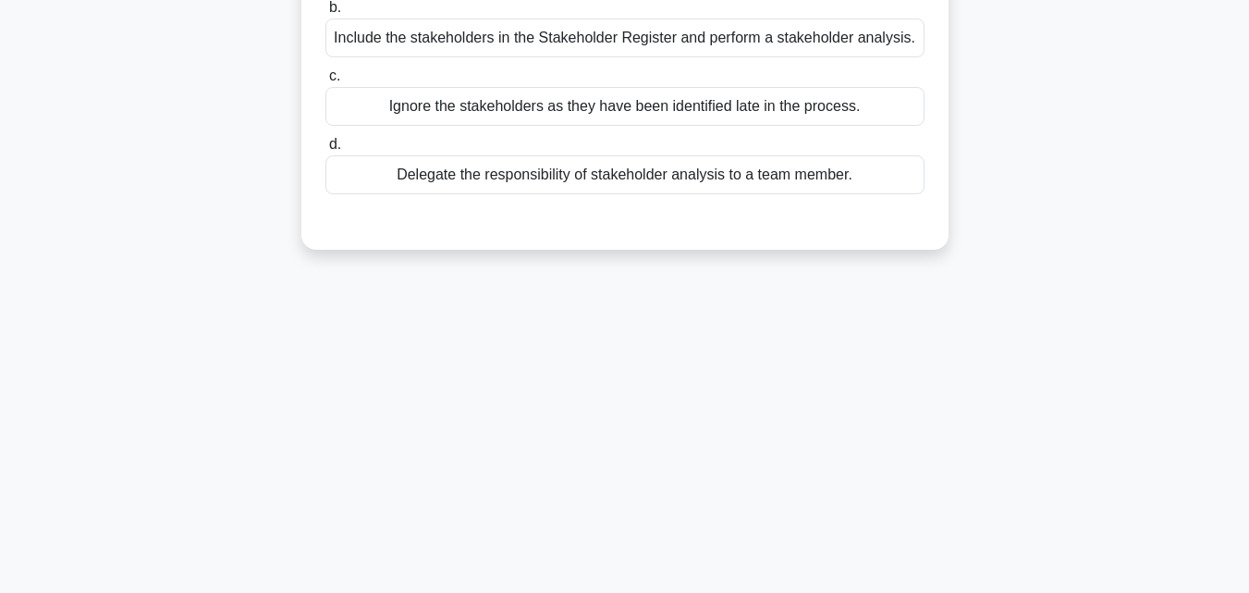
scroll to position [0, 0]
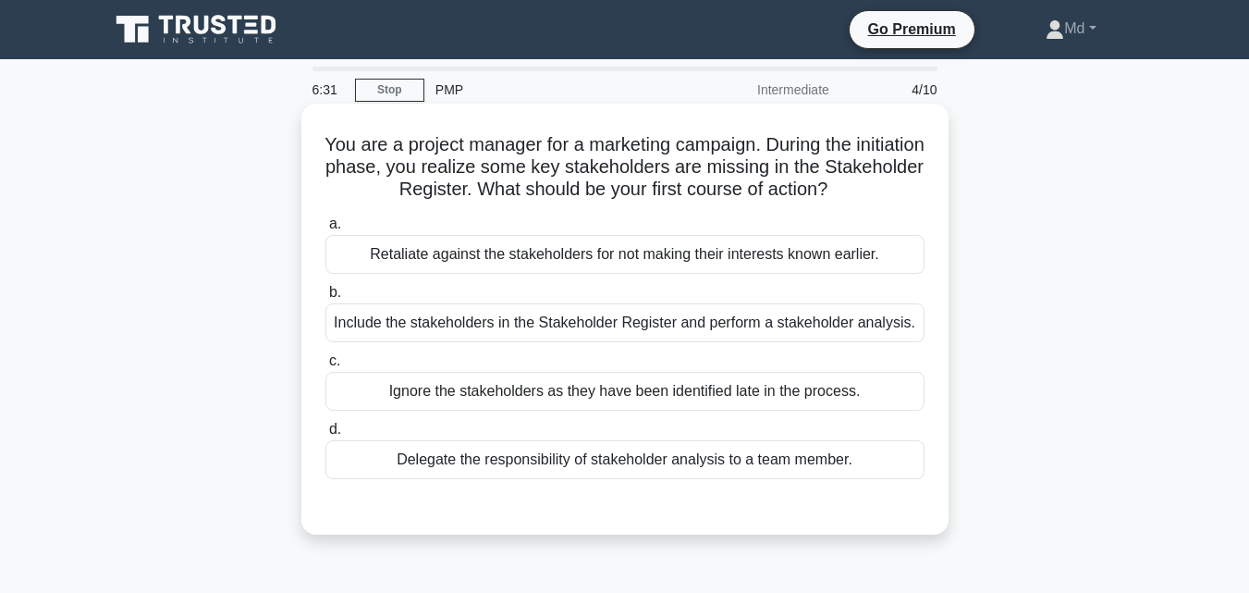
click at [427, 326] on div "Include the stakeholders in the Stakeholder Register and perform a stakeholder …" at bounding box center [624, 322] width 599 height 39
click at [325, 299] on input "b. Include the stakeholders in the Stakeholder Register and perform a stakehold…" at bounding box center [325, 293] width 0 height 12
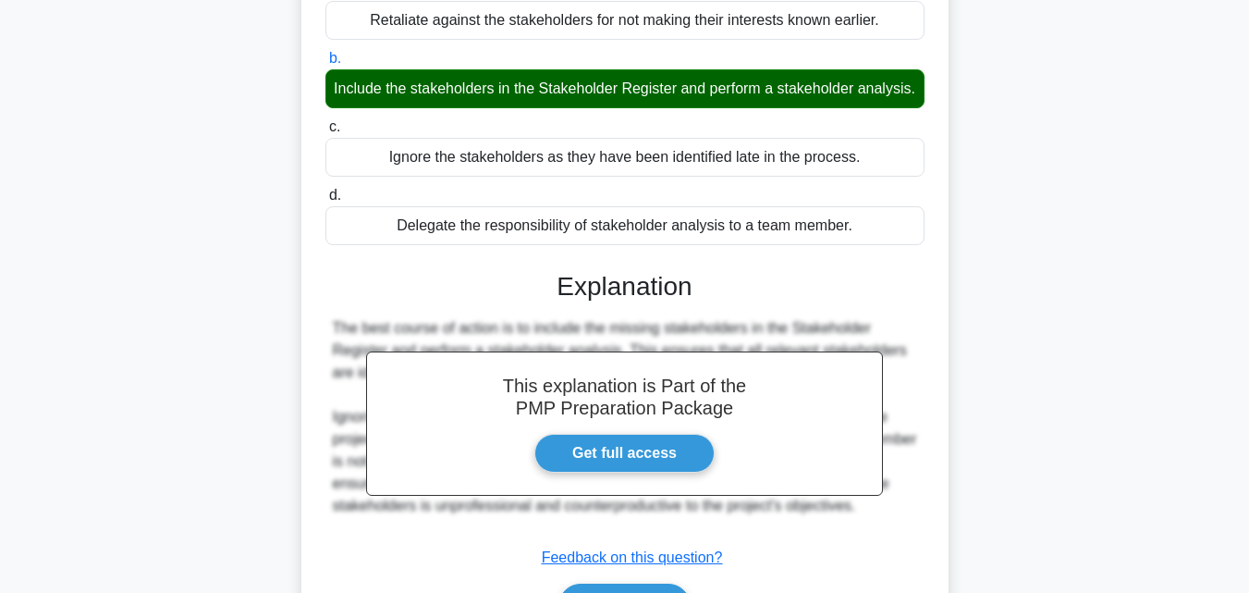
scroll to position [370, 0]
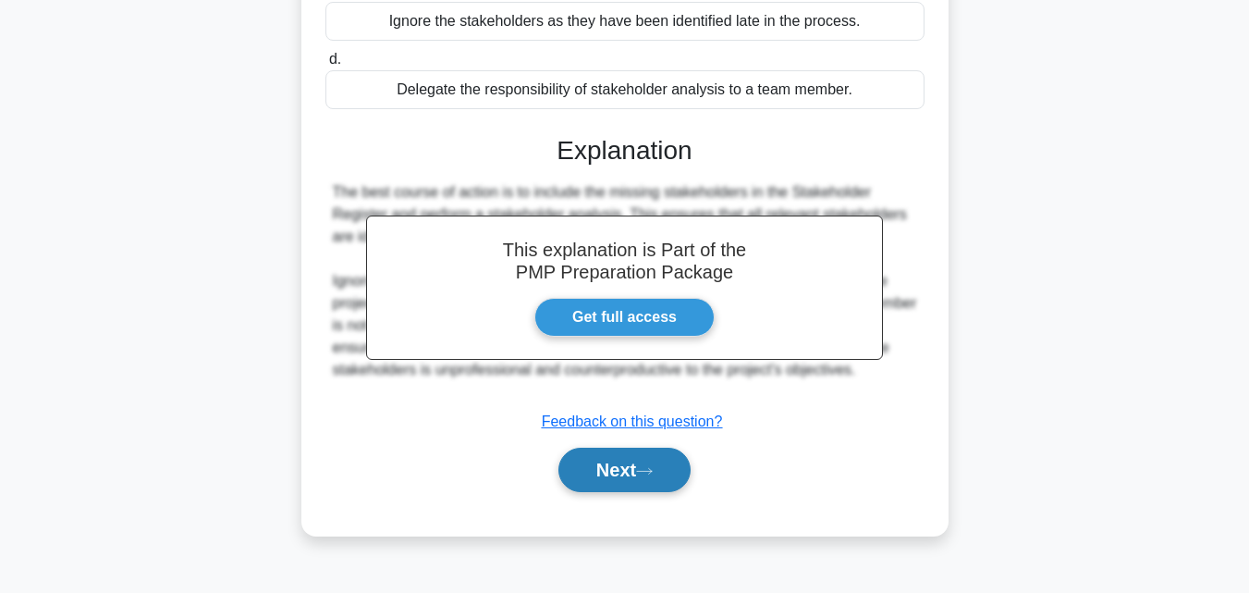
click at [587, 492] on button "Next" at bounding box center [624, 469] width 132 height 44
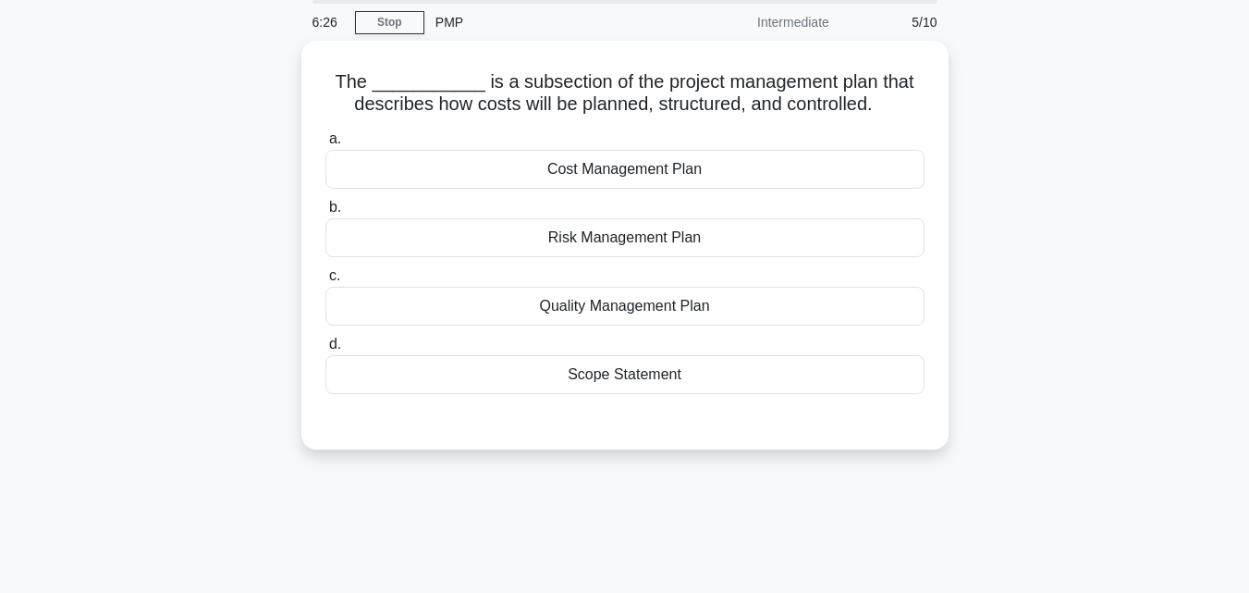
scroll to position [0, 0]
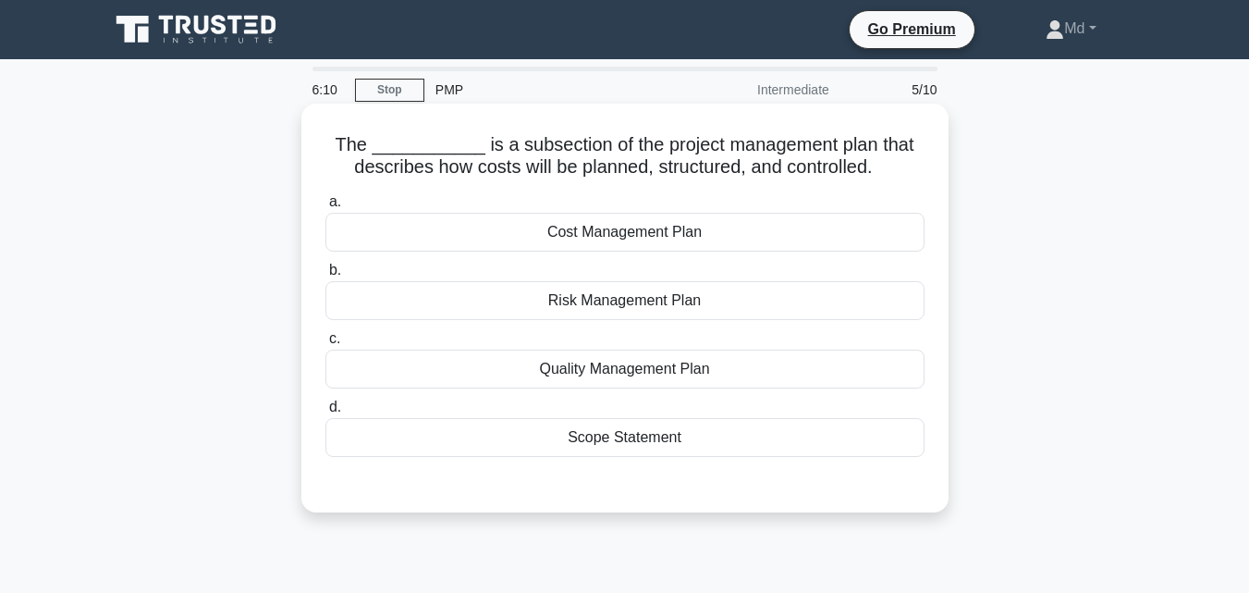
click at [556, 239] on div "Cost Management Plan" at bounding box center [624, 232] width 599 height 39
click at [325, 208] on input "a. Cost Management Plan" at bounding box center [325, 202] width 0 height 12
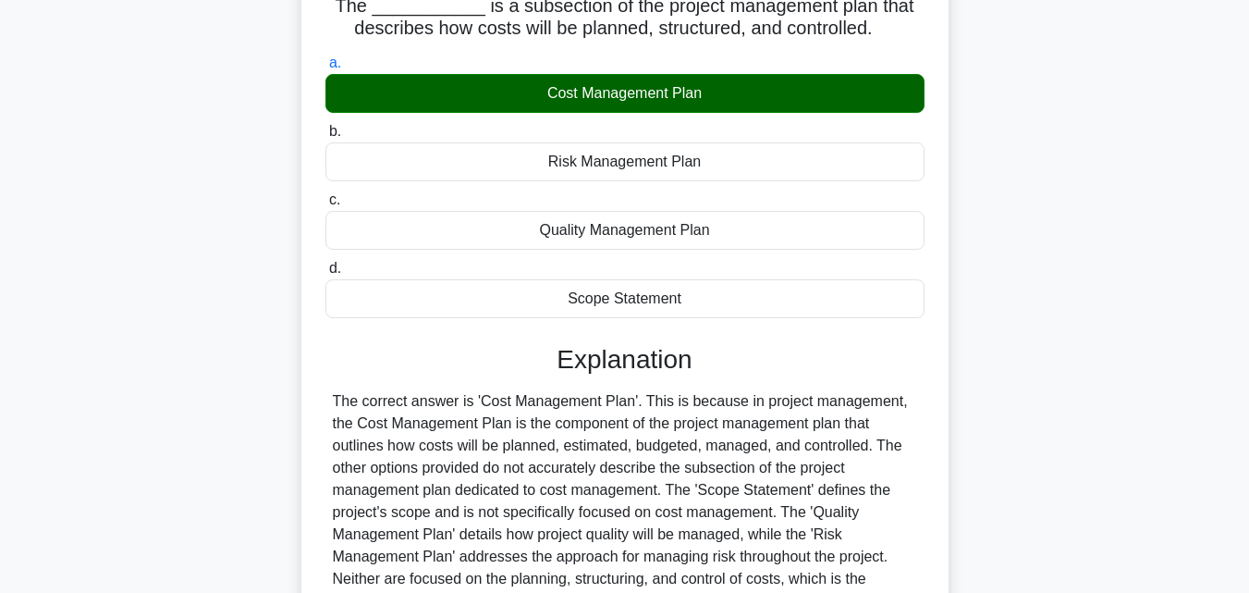
scroll to position [277, 0]
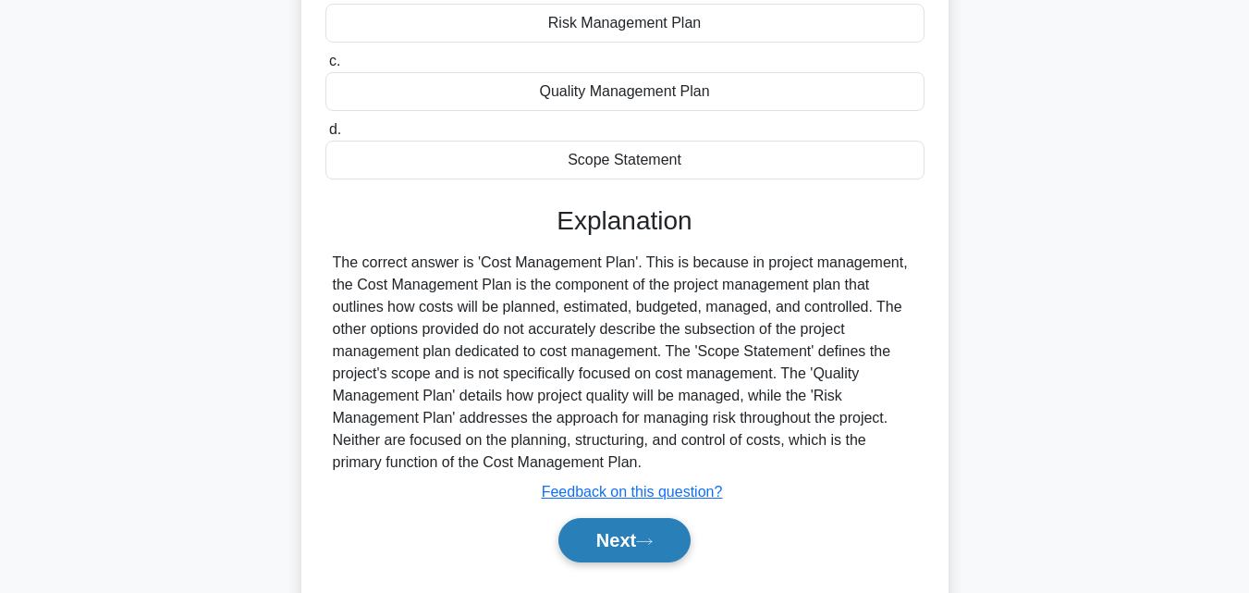
click at [590, 536] on button "Next" at bounding box center [624, 540] width 132 height 44
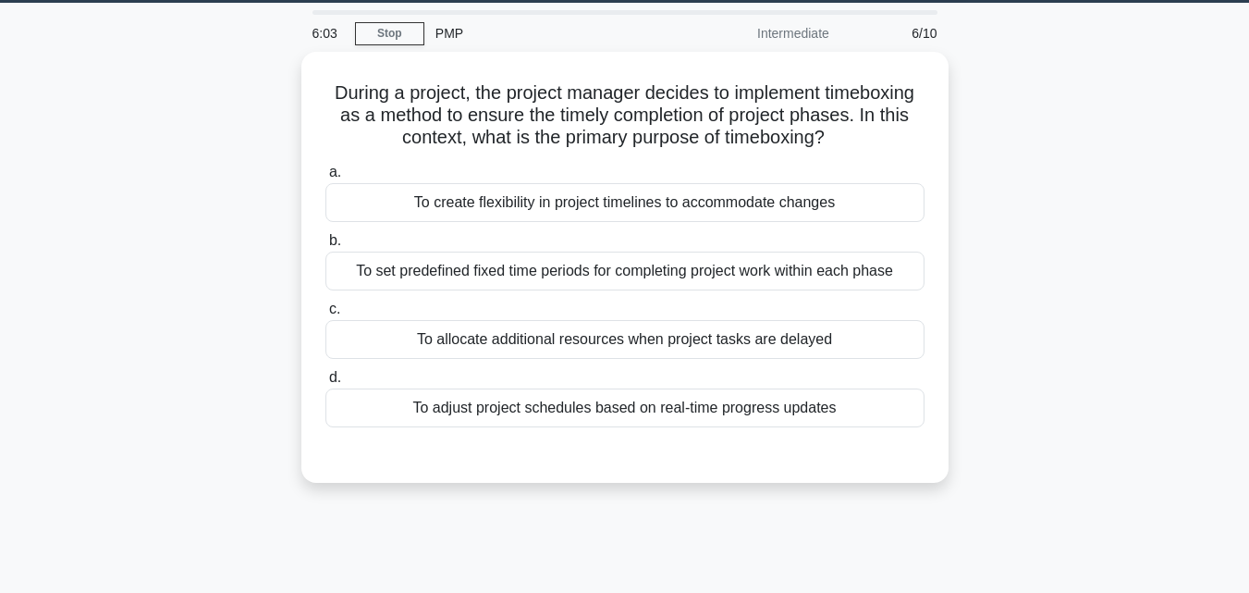
scroll to position [0, 0]
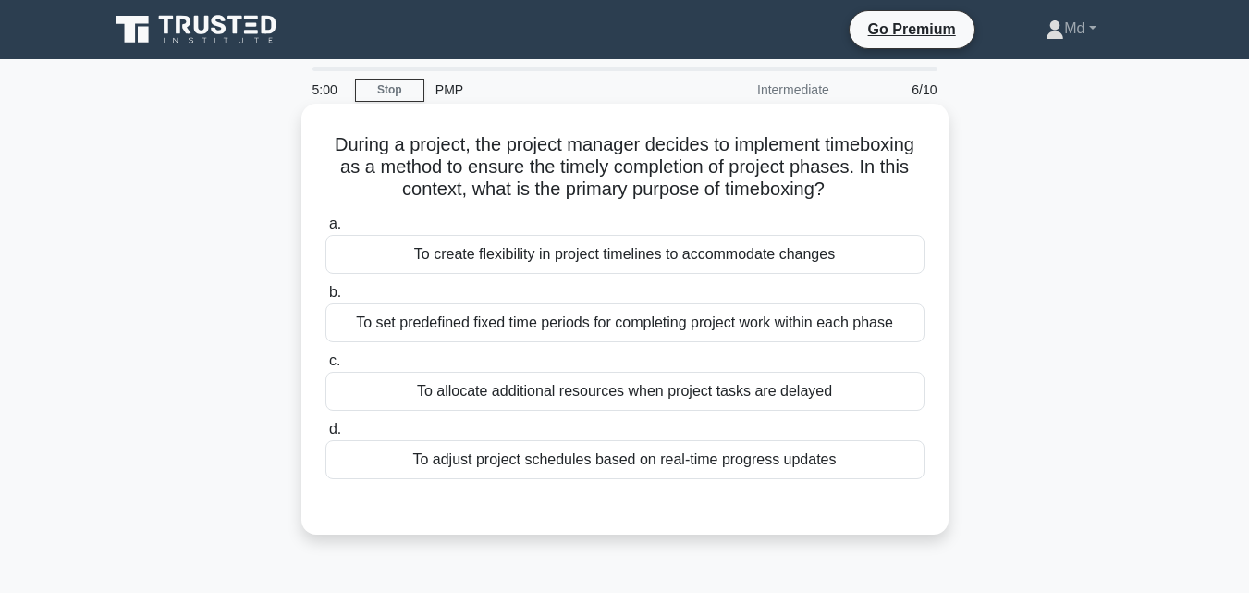
click at [550, 461] on div "To adjust project schedules based on real-time progress updates" at bounding box center [624, 459] width 599 height 39
click at [325, 435] on input "d. To adjust project schedules based on real-time progress updates" at bounding box center [325, 429] width 0 height 12
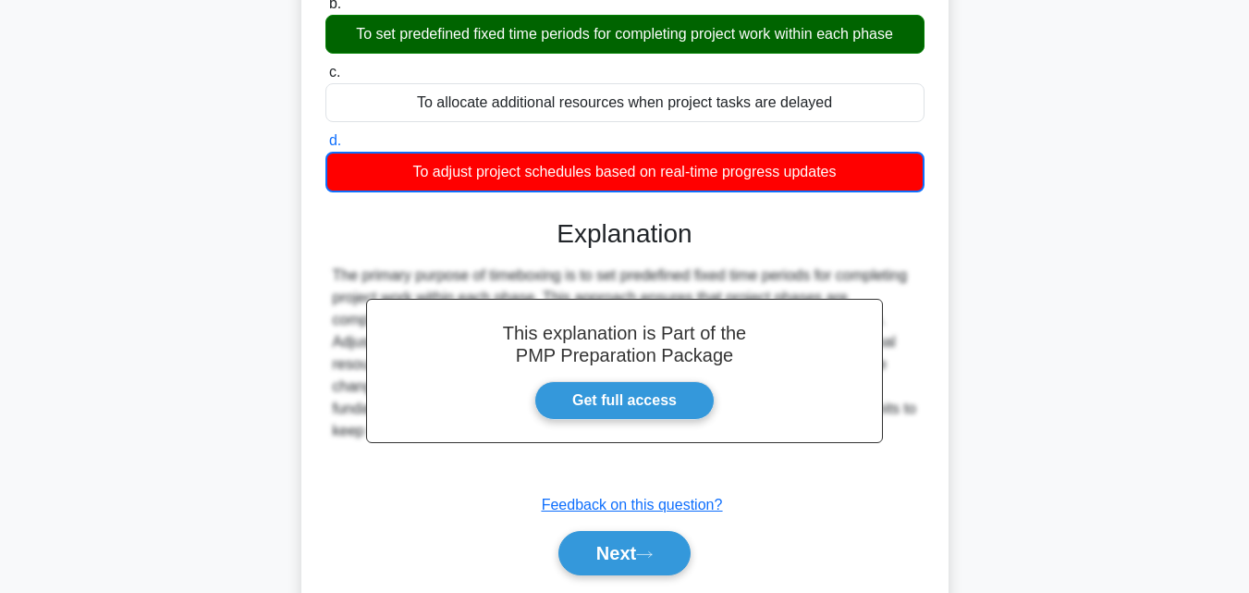
scroll to position [370, 0]
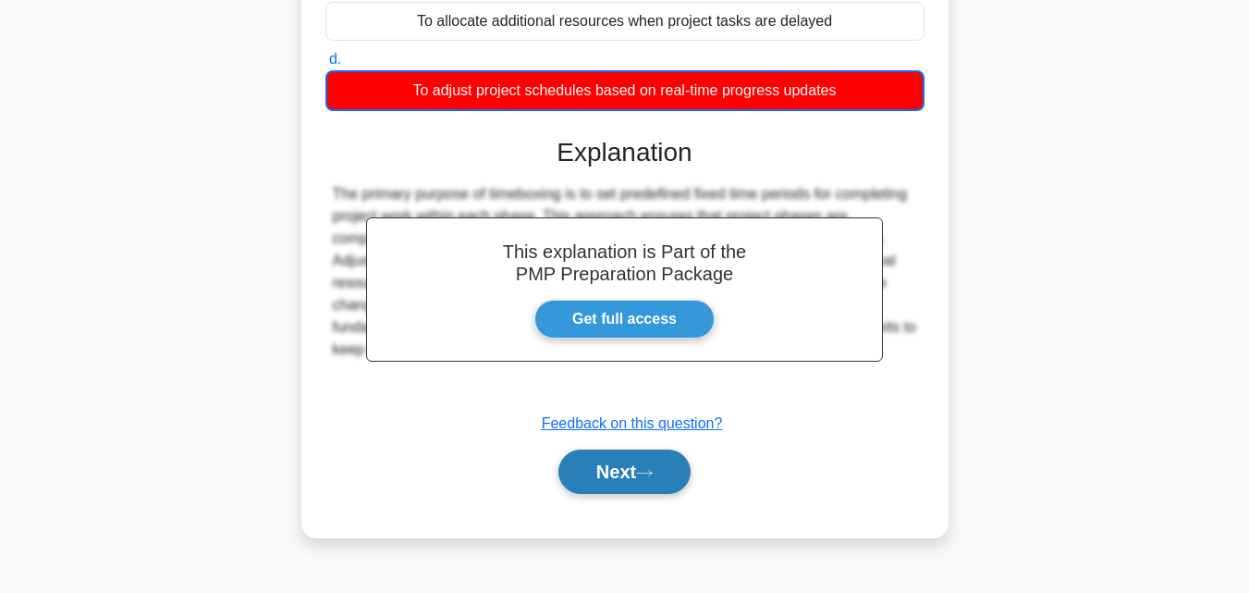
click at [576, 475] on button "Next" at bounding box center [624, 471] width 132 height 44
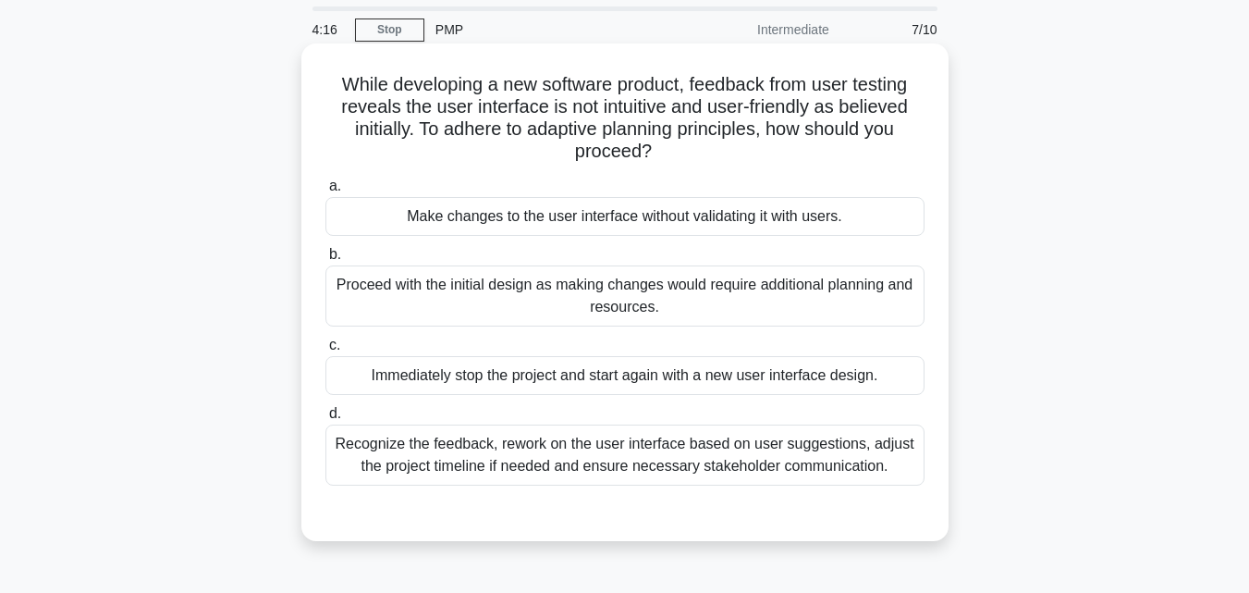
scroll to position [185, 0]
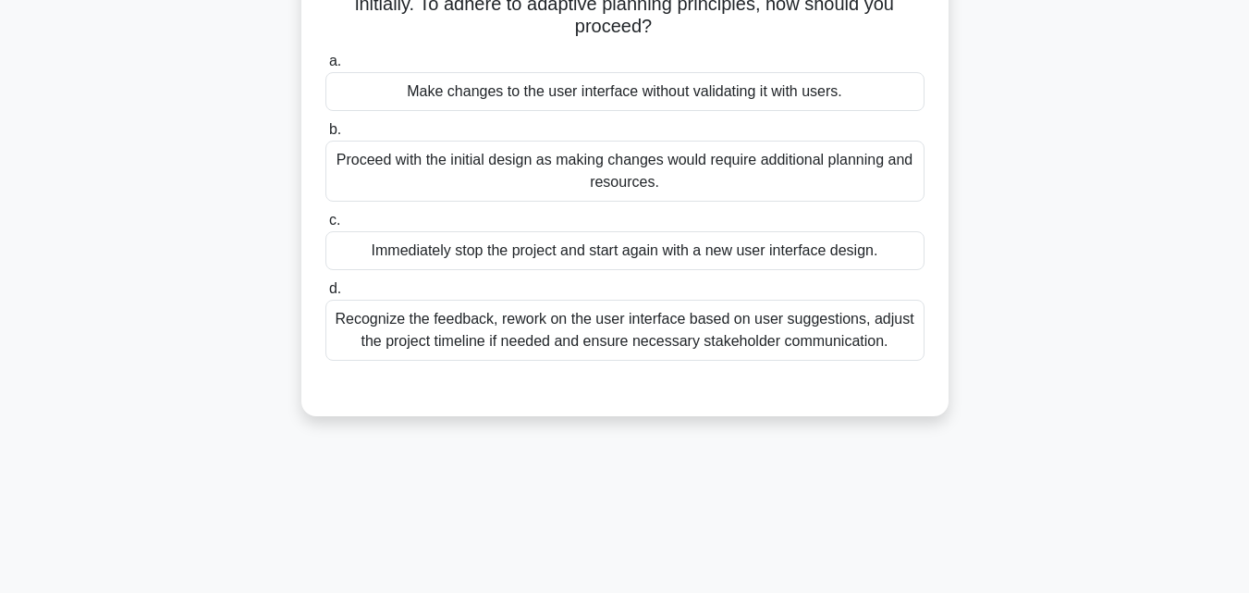
click at [504, 330] on div "Recognize the feedback, rework on the user interface based on user suggestions,…" at bounding box center [624, 329] width 599 height 61
click at [325, 295] on input "d. Recognize the feedback, rework on the user interface based on user suggestio…" at bounding box center [325, 289] width 0 height 12
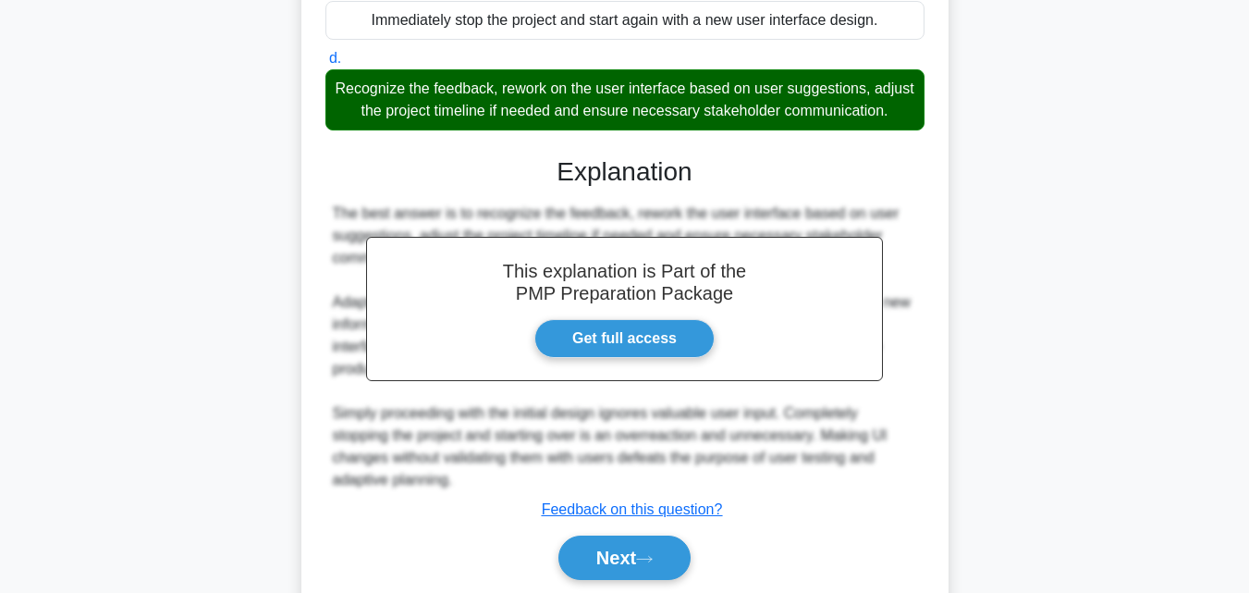
scroll to position [504, 0]
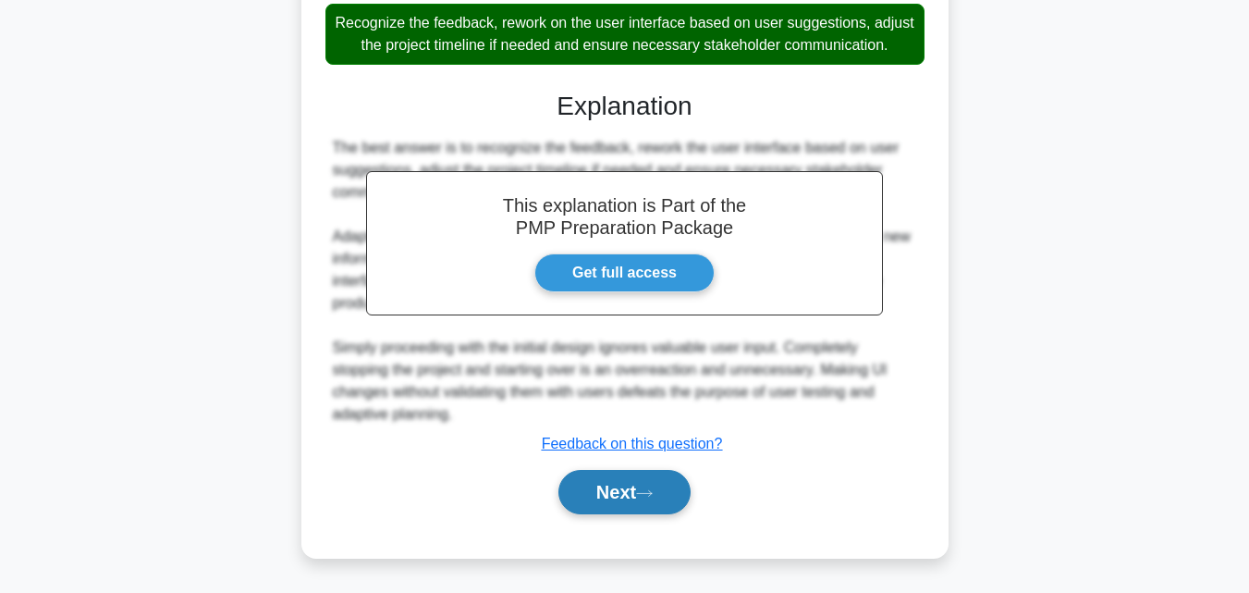
click at [578, 489] on button "Next" at bounding box center [624, 492] width 132 height 44
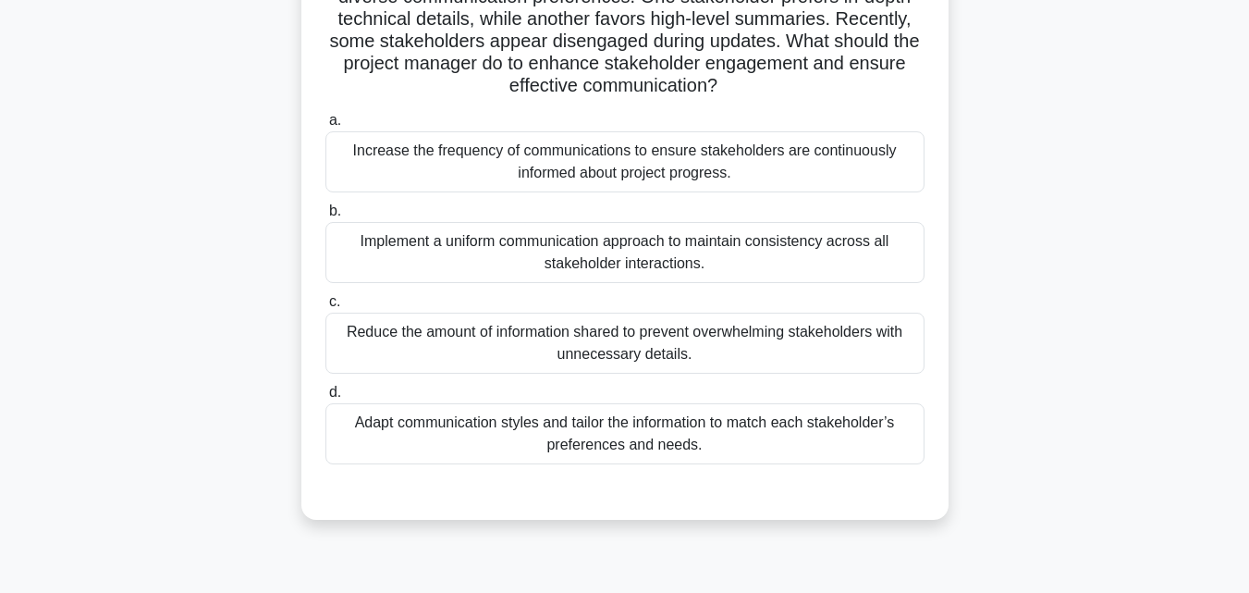
scroll to position [221, 0]
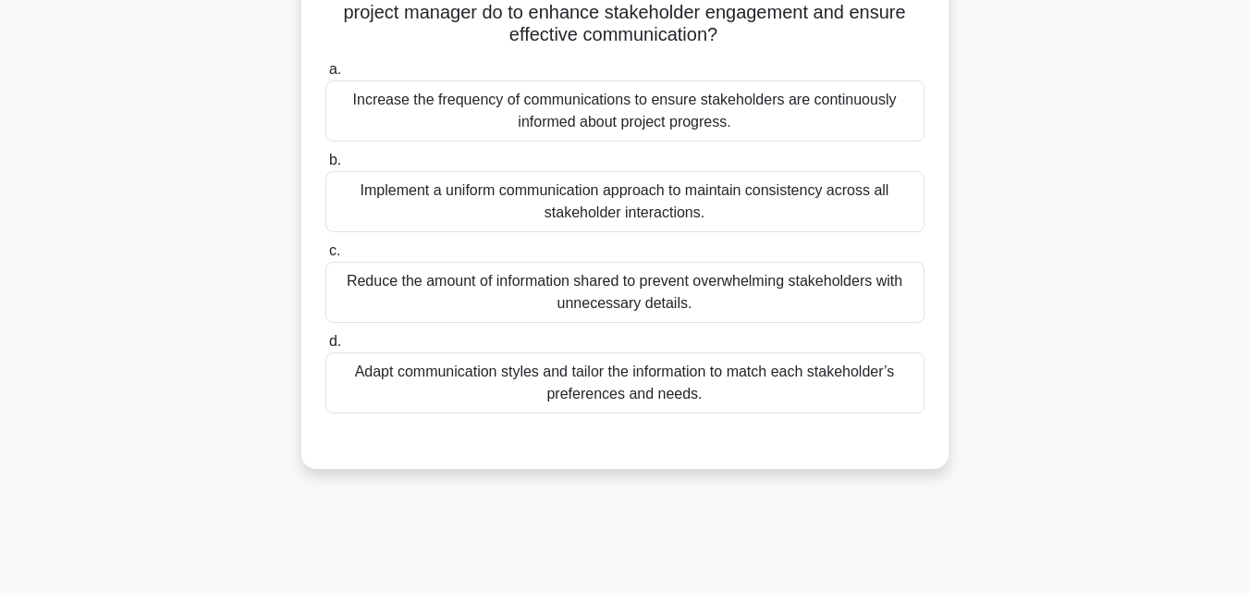
click at [539, 393] on div "Adapt communication styles and tailor the information to match each stakeholder…" at bounding box center [624, 382] width 599 height 61
click at [325, 348] on input "d. Adapt communication styles and tailor the information to match each stakehol…" at bounding box center [325, 342] width 0 height 12
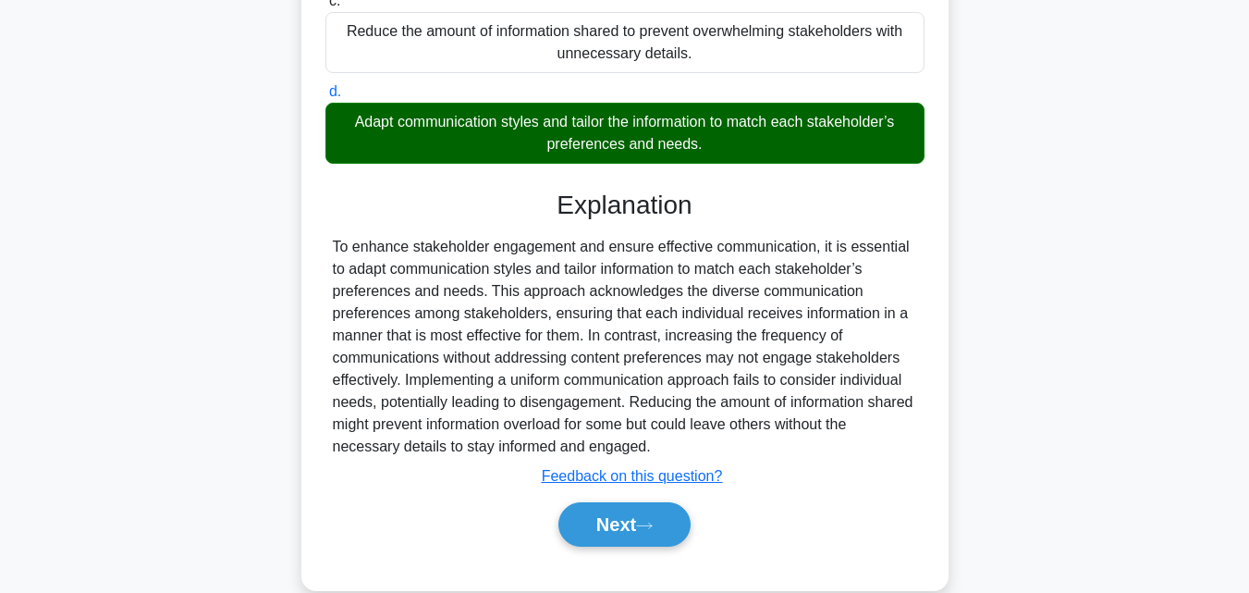
scroll to position [504, 0]
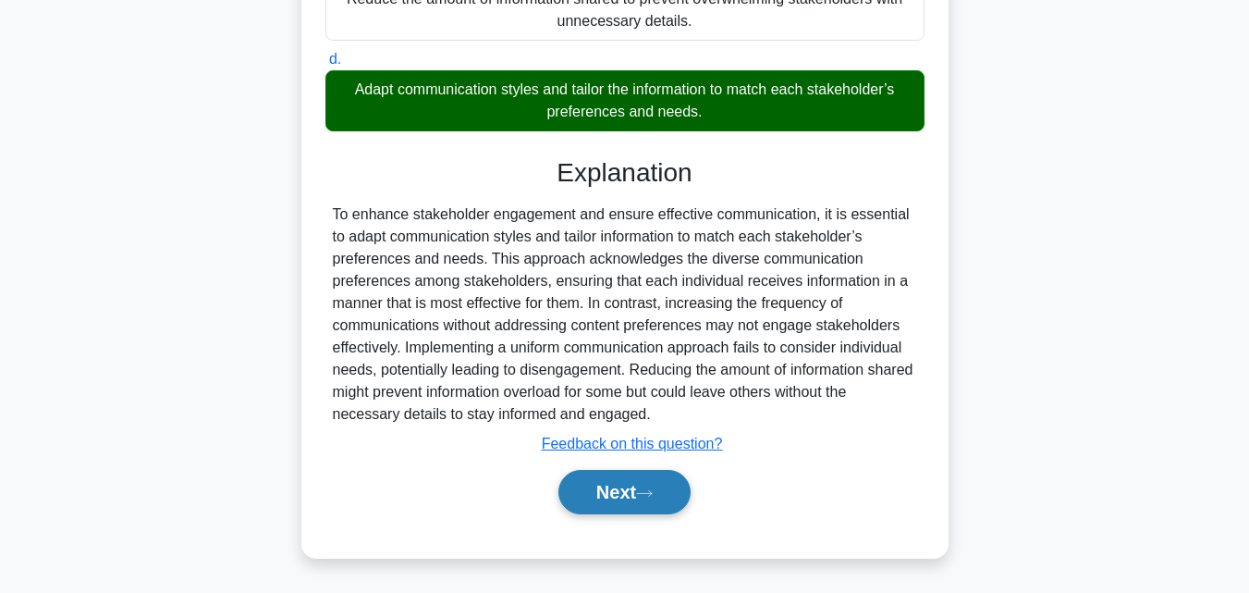
click at [579, 488] on button "Next" at bounding box center [624, 492] width 132 height 44
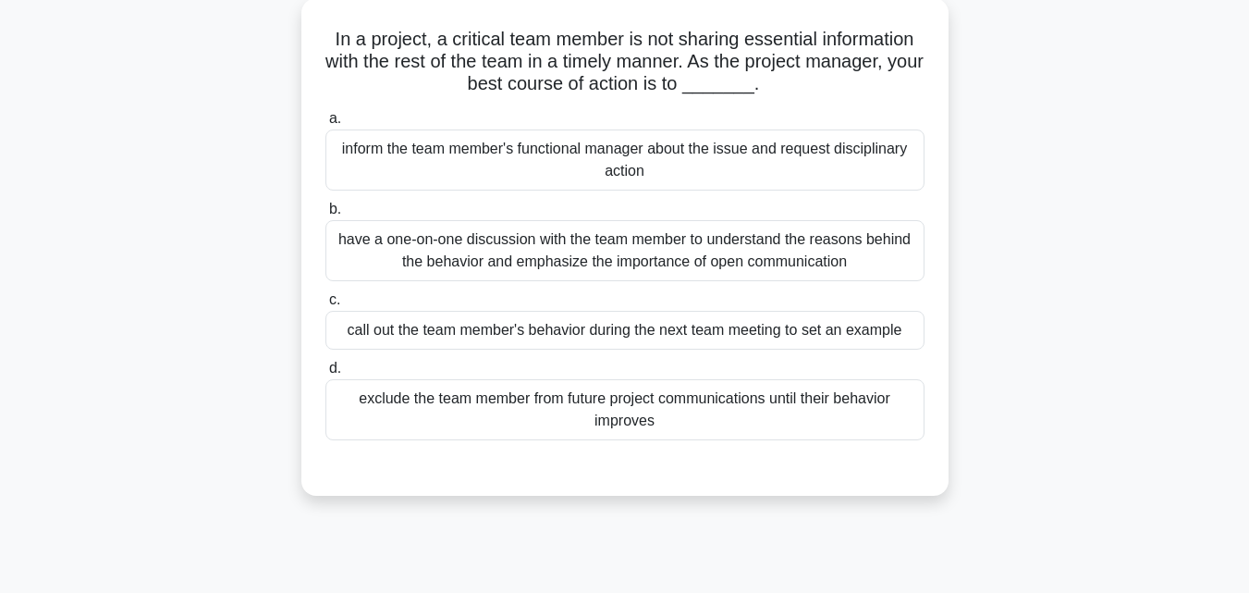
scroll to position [36, 0]
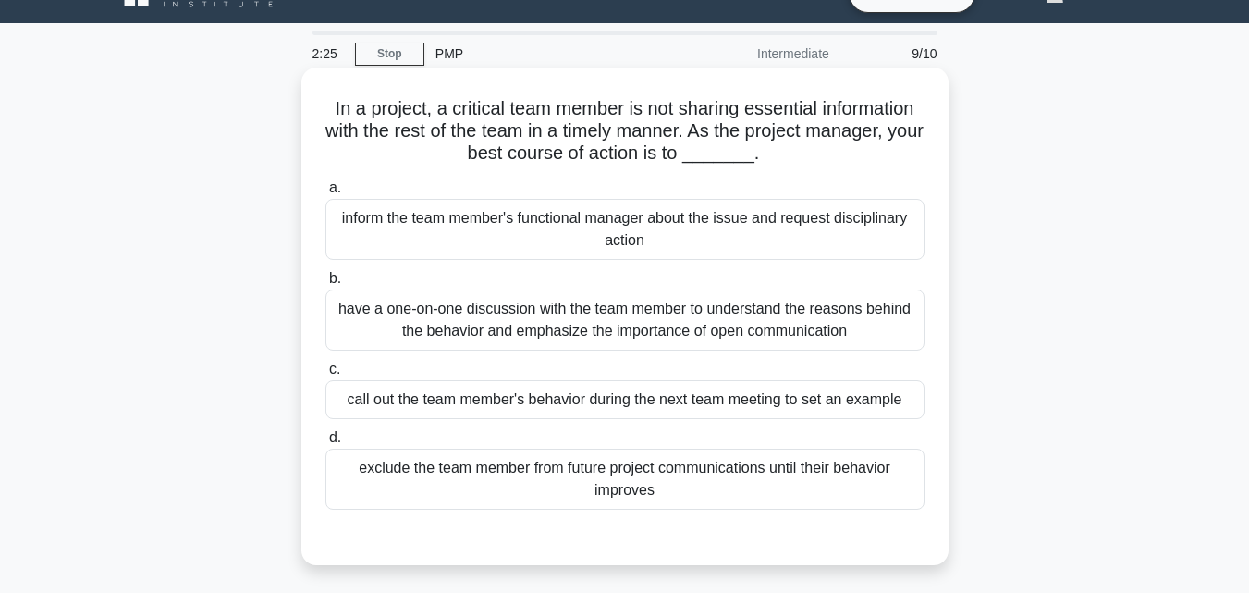
click at [430, 337] on div "have a one-on-one discussion with the team member to understand the reasons beh…" at bounding box center [624, 319] width 599 height 61
click at [325, 285] on input "b. have a one-on-one discussion with the team member to understand the reasons …" at bounding box center [325, 279] width 0 height 12
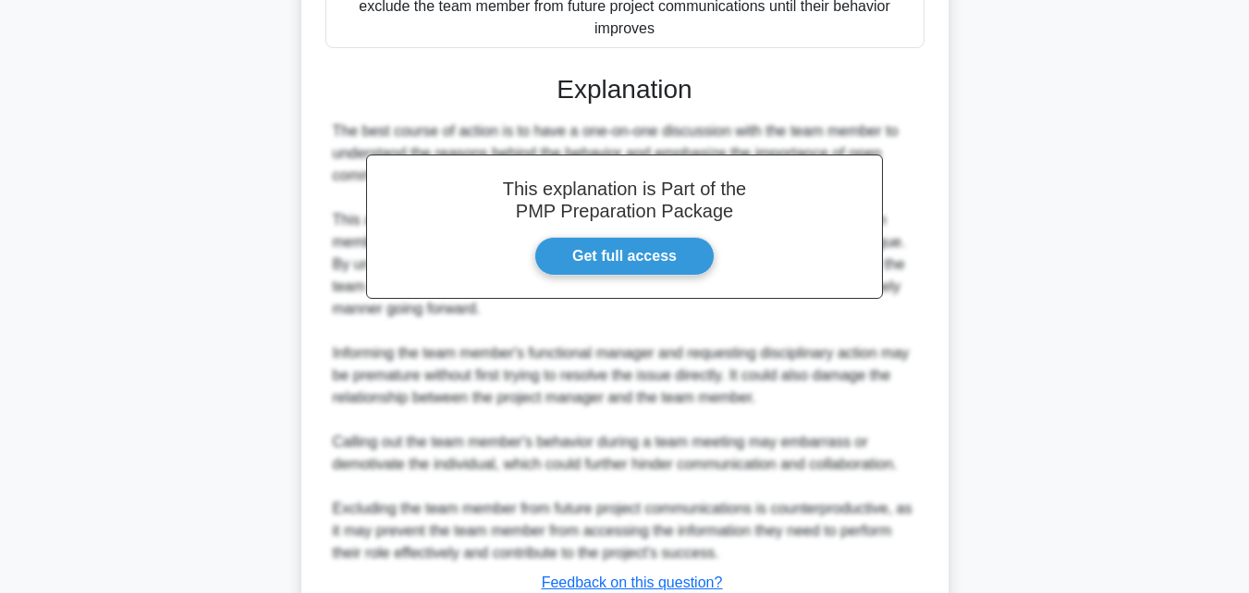
scroll to position [637, 0]
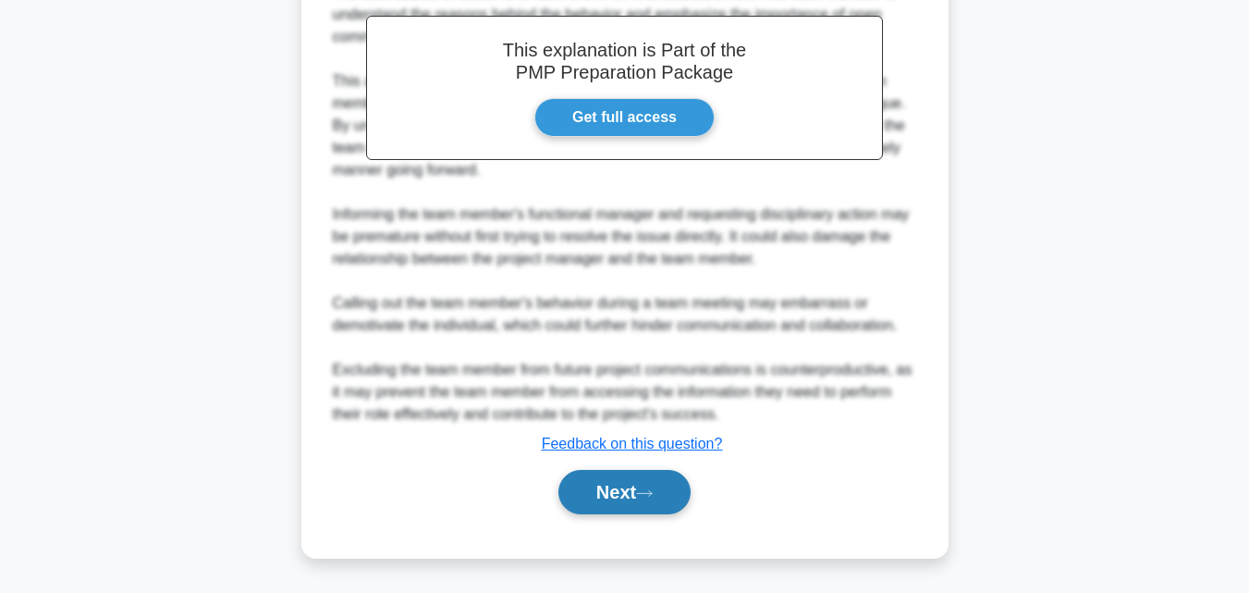
click at [584, 491] on button "Next" at bounding box center [624, 492] width 132 height 44
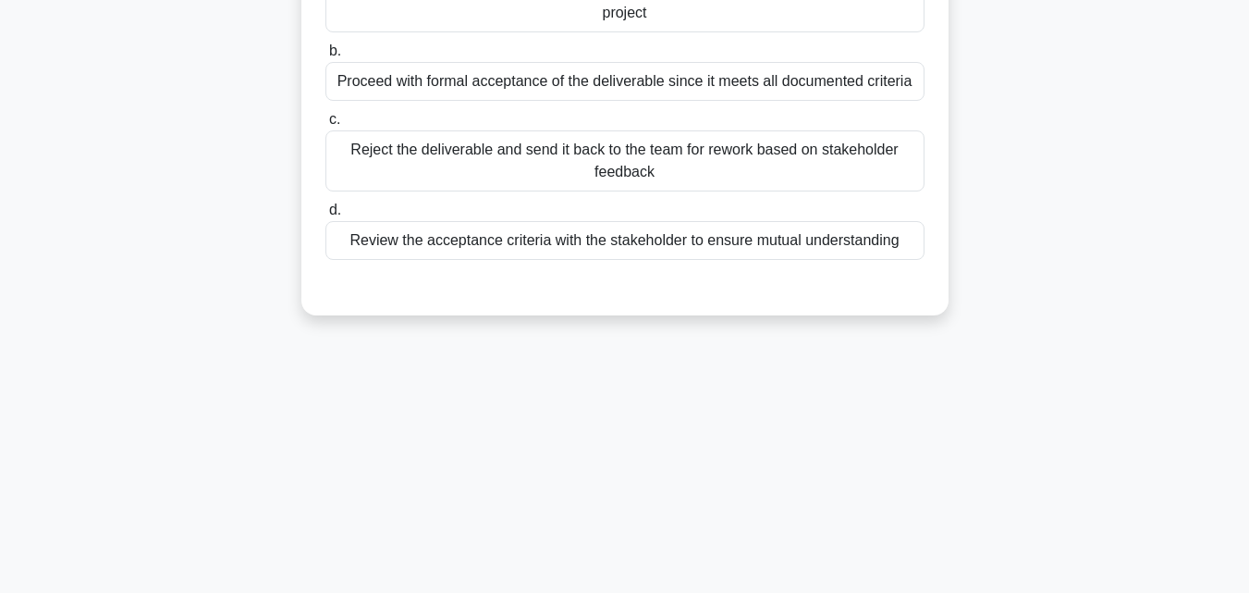
scroll to position [36, 0]
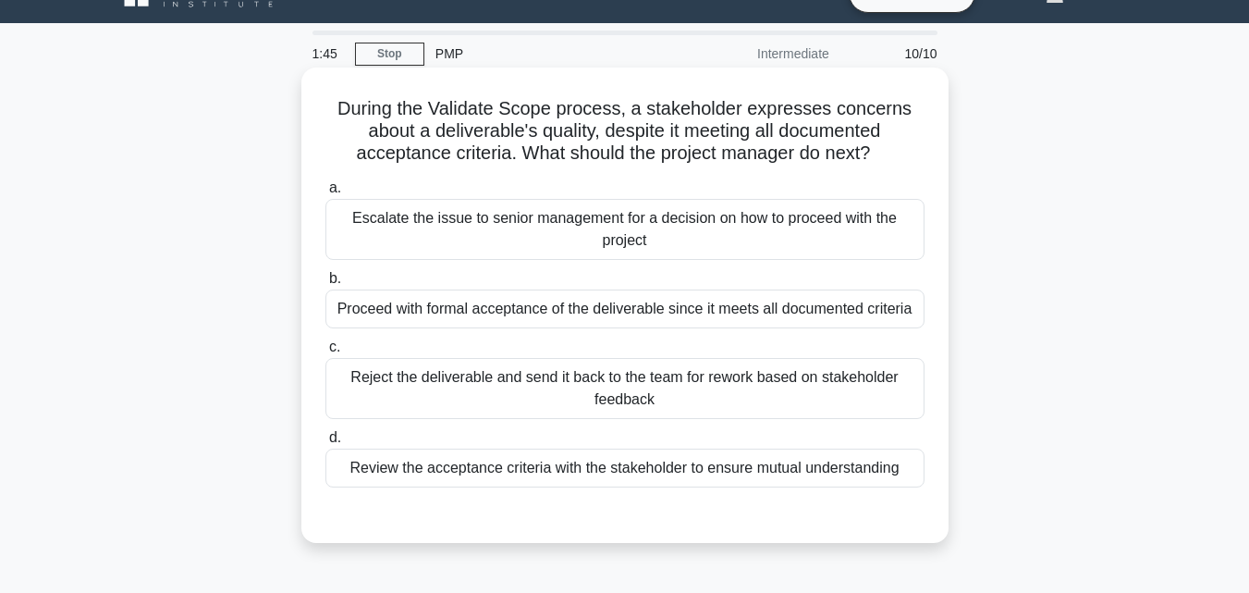
click at [412, 473] on div "Review the acceptance criteria with the stakeholder to ensure mutual understand…" at bounding box center [624, 467] width 599 height 39
click at [325, 444] on input "d. Review the acceptance criteria with the stakeholder to ensure mutual underst…" at bounding box center [325, 438] width 0 height 12
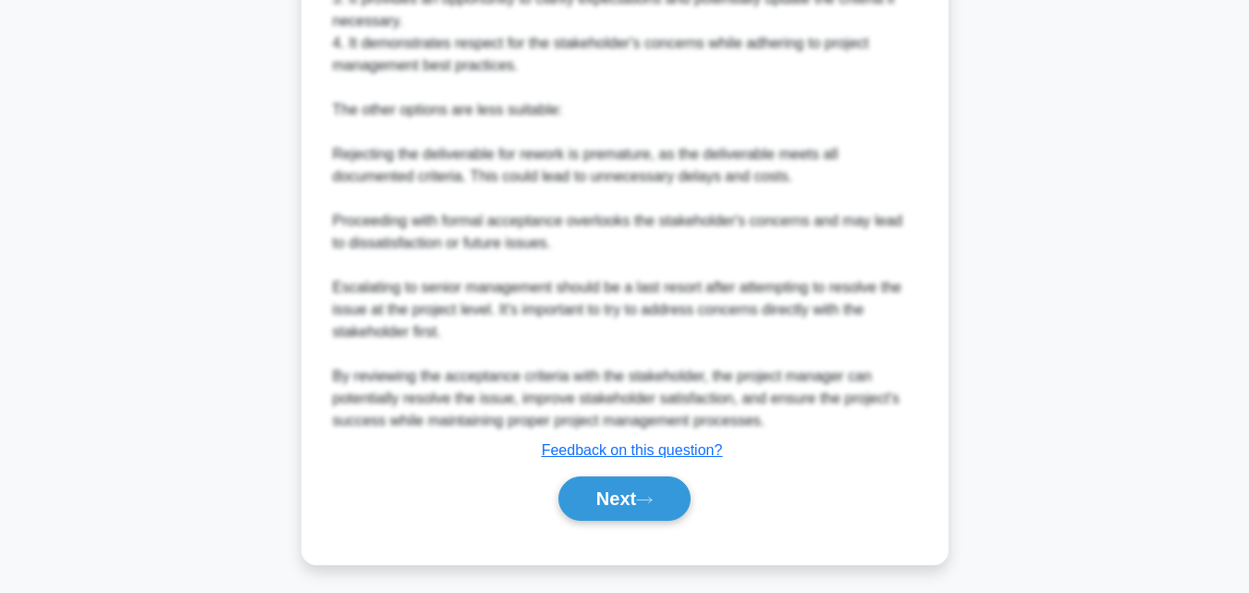
scroll to position [814, 0]
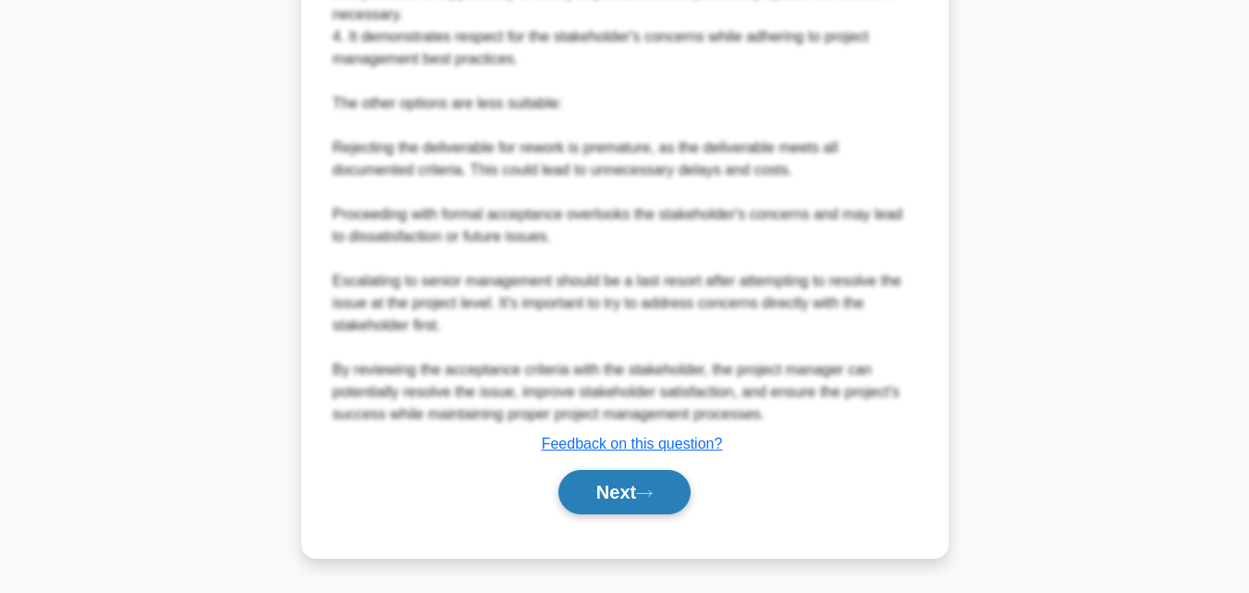
click at [593, 493] on button "Next" at bounding box center [624, 492] width 132 height 44
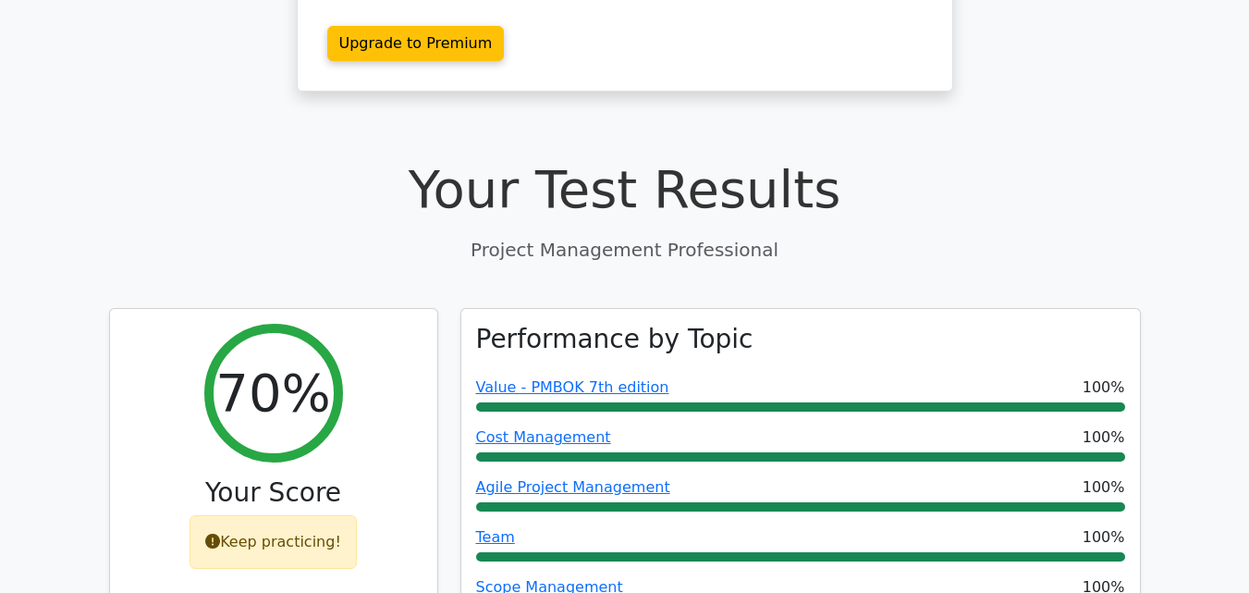
scroll to position [555, 0]
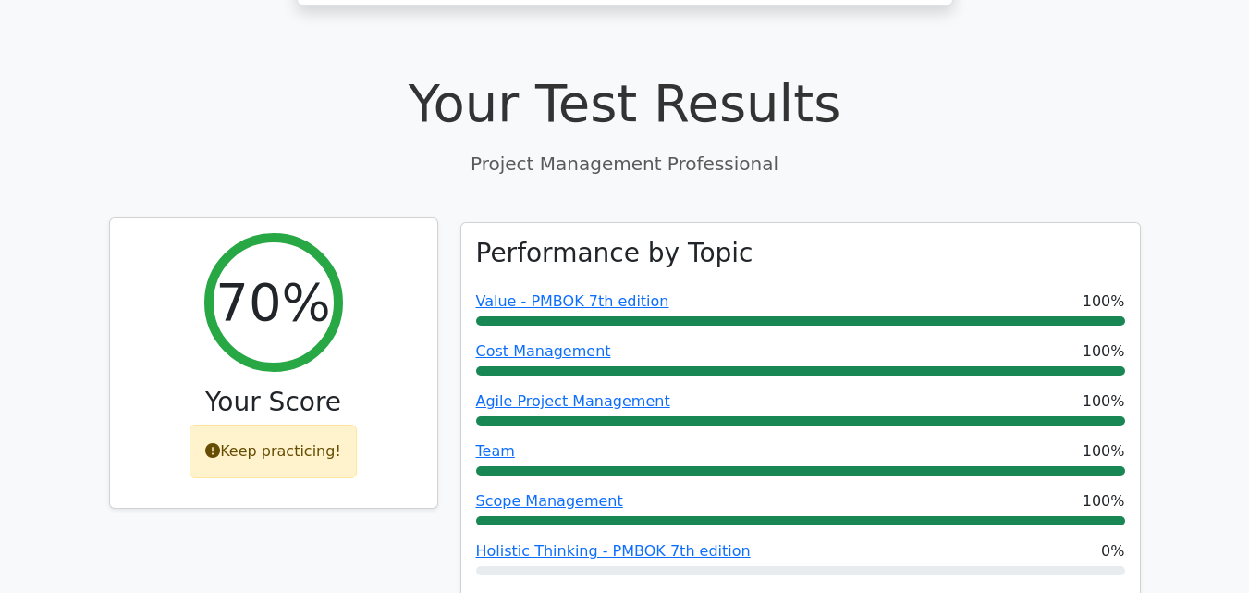
click at [276, 424] on div "Keep practicing!" at bounding box center [272, 451] width 167 height 54
click at [328, 424] on div "Keep practicing!" at bounding box center [272, 451] width 167 height 54
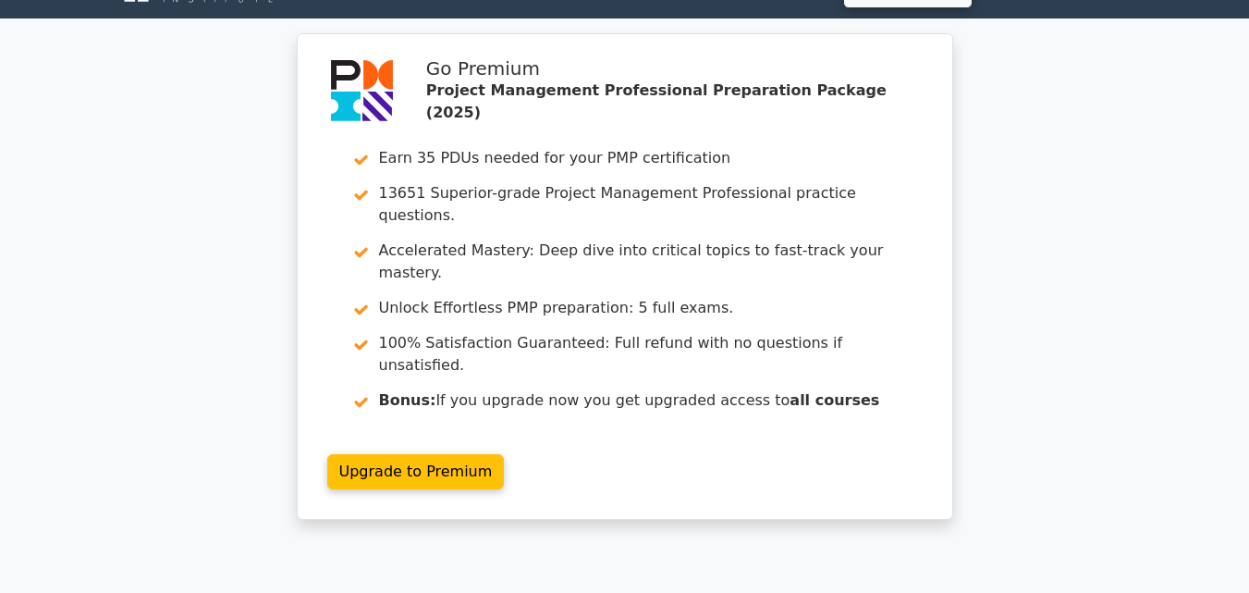
scroll to position [0, 0]
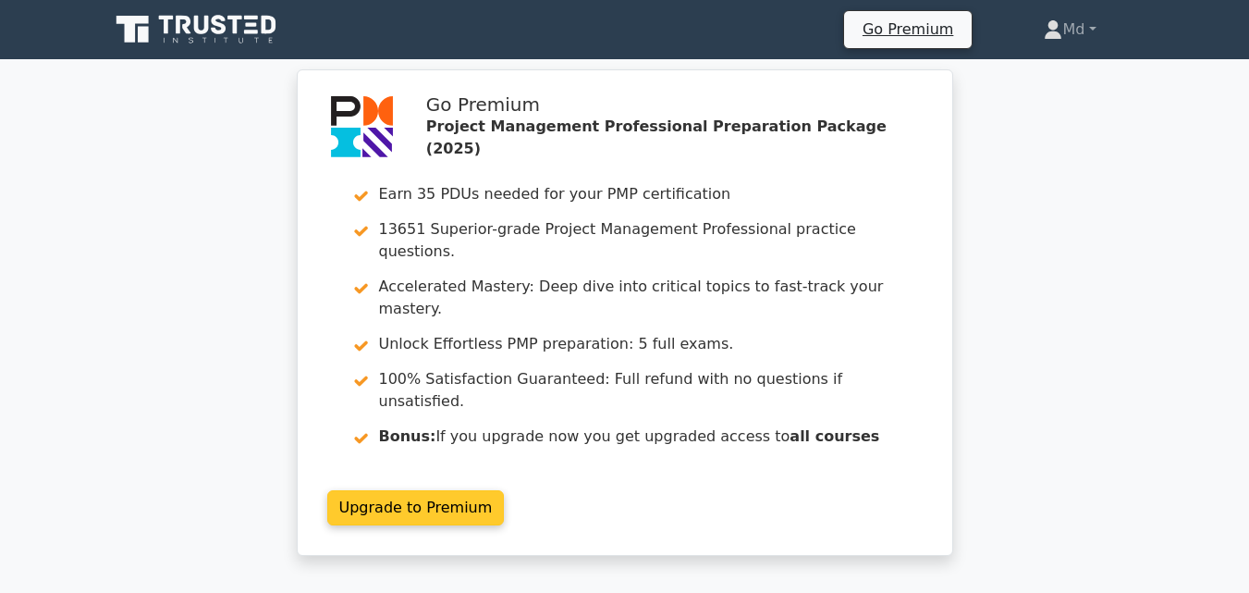
click at [453, 490] on link "Upgrade to Premium" at bounding box center [415, 507] width 177 height 35
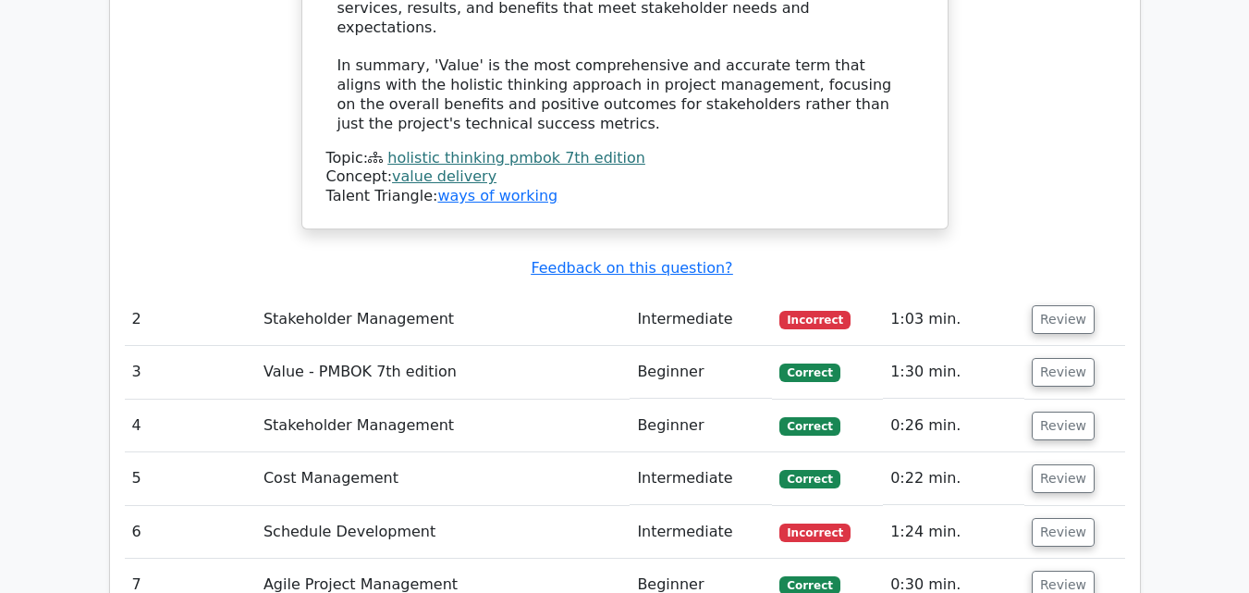
scroll to position [2496, 0]
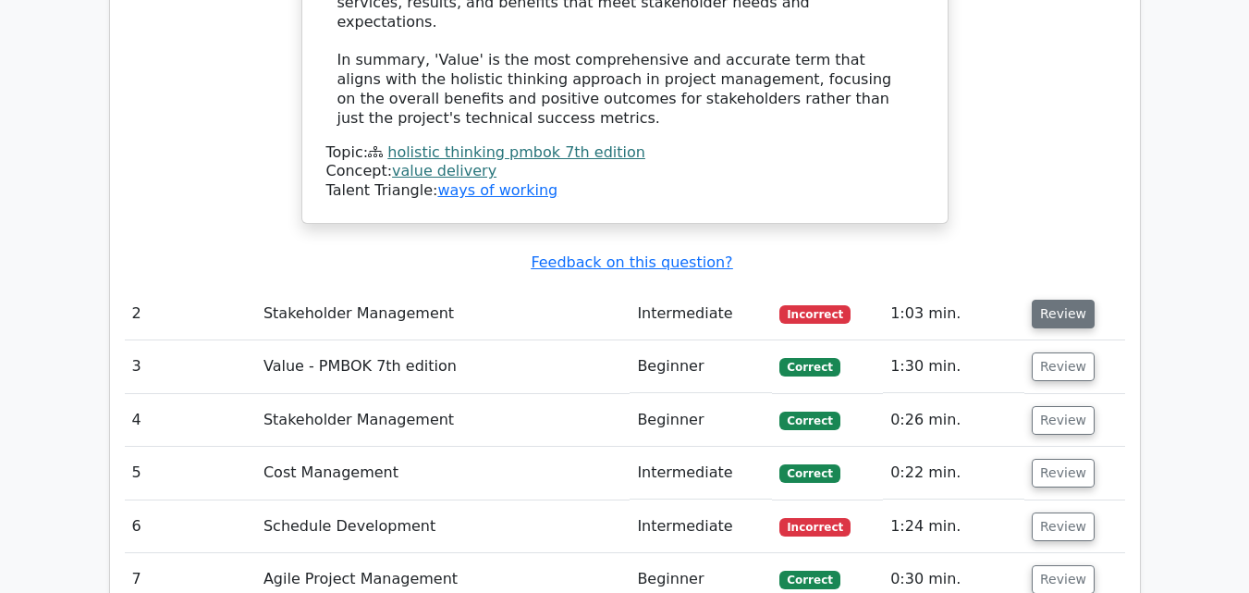
click at [1039, 299] on button "Review" at bounding box center [1063, 313] width 63 height 29
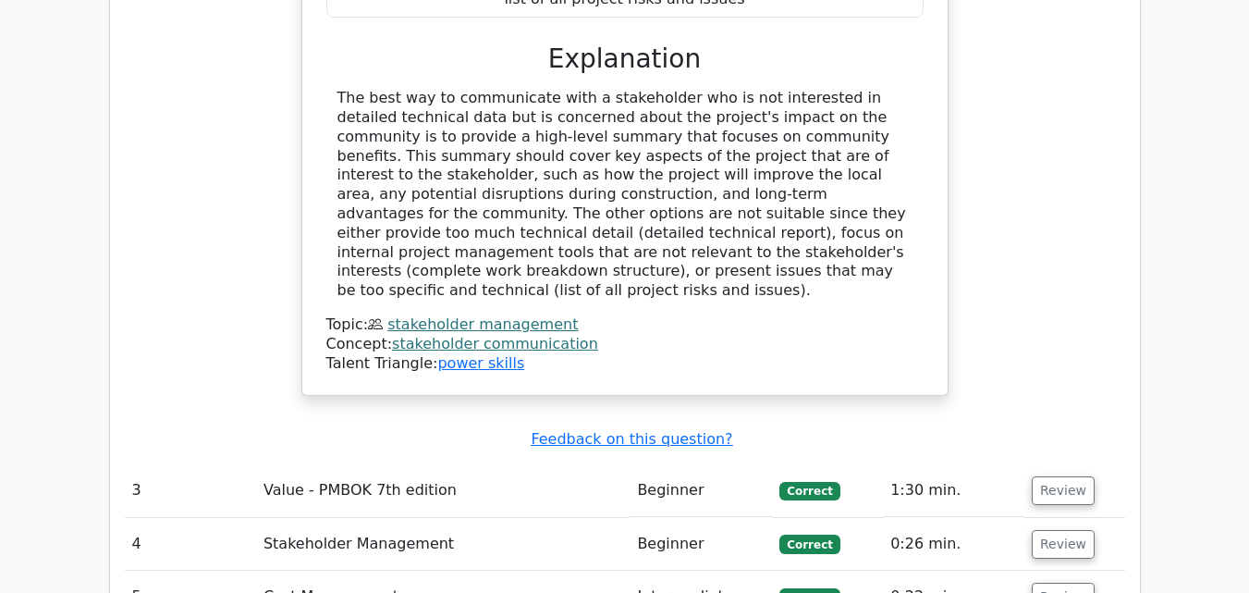
scroll to position [3235, 0]
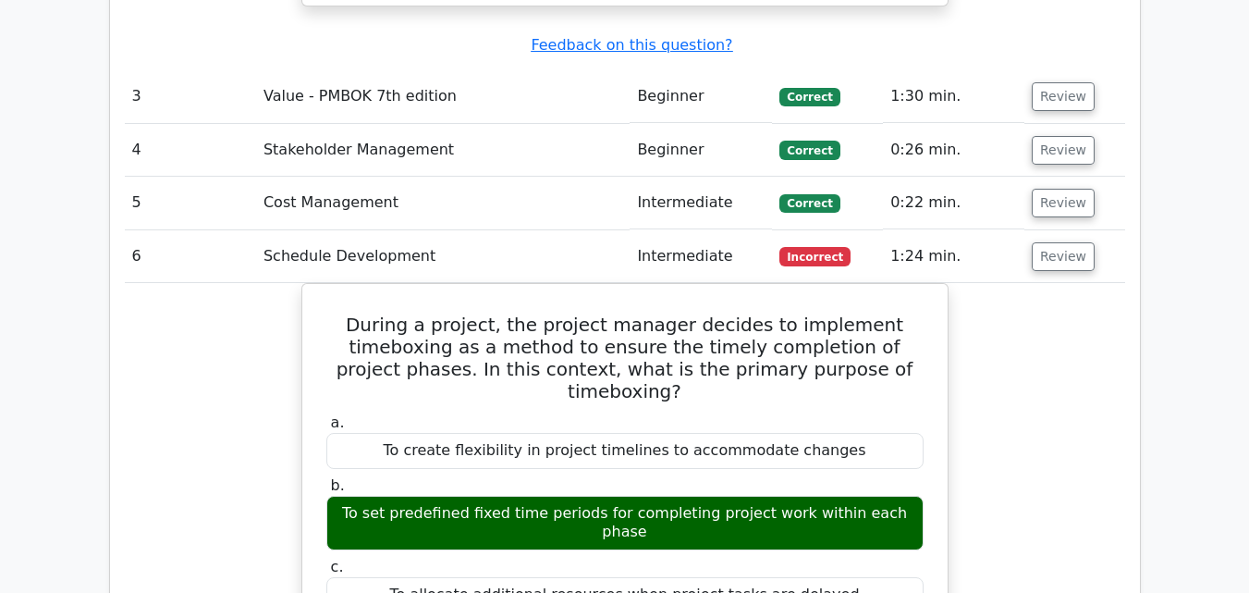
scroll to position [3605, 0]
